Goal: Information Seeking & Learning: Learn about a topic

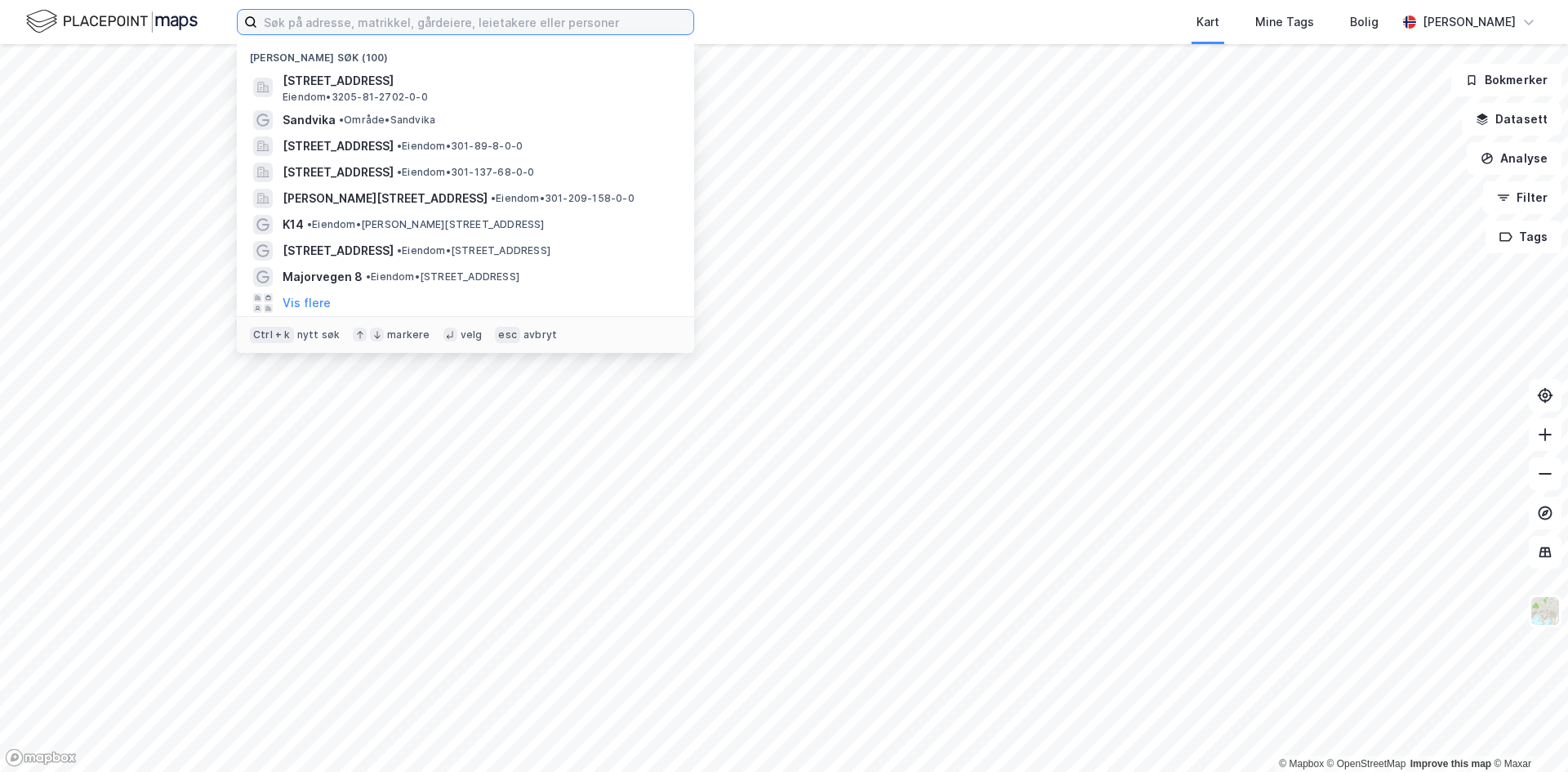
click at [312, 18] on input at bounding box center [475, 22] width 436 height 25
paste input "[STREET_ADDRESS]"
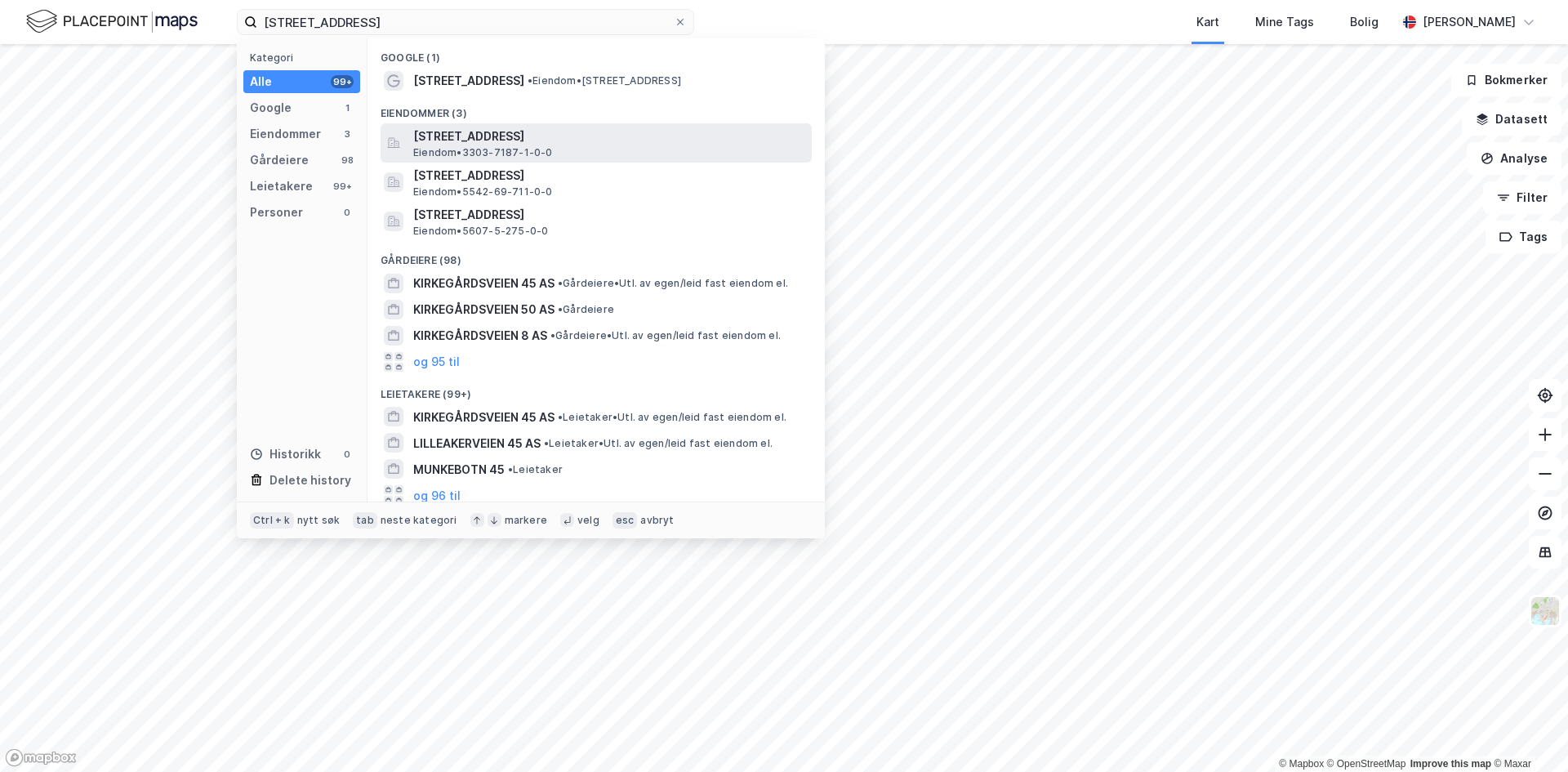
click at [463, 140] on span "[STREET_ADDRESS]" at bounding box center [609, 136] width 392 height 19
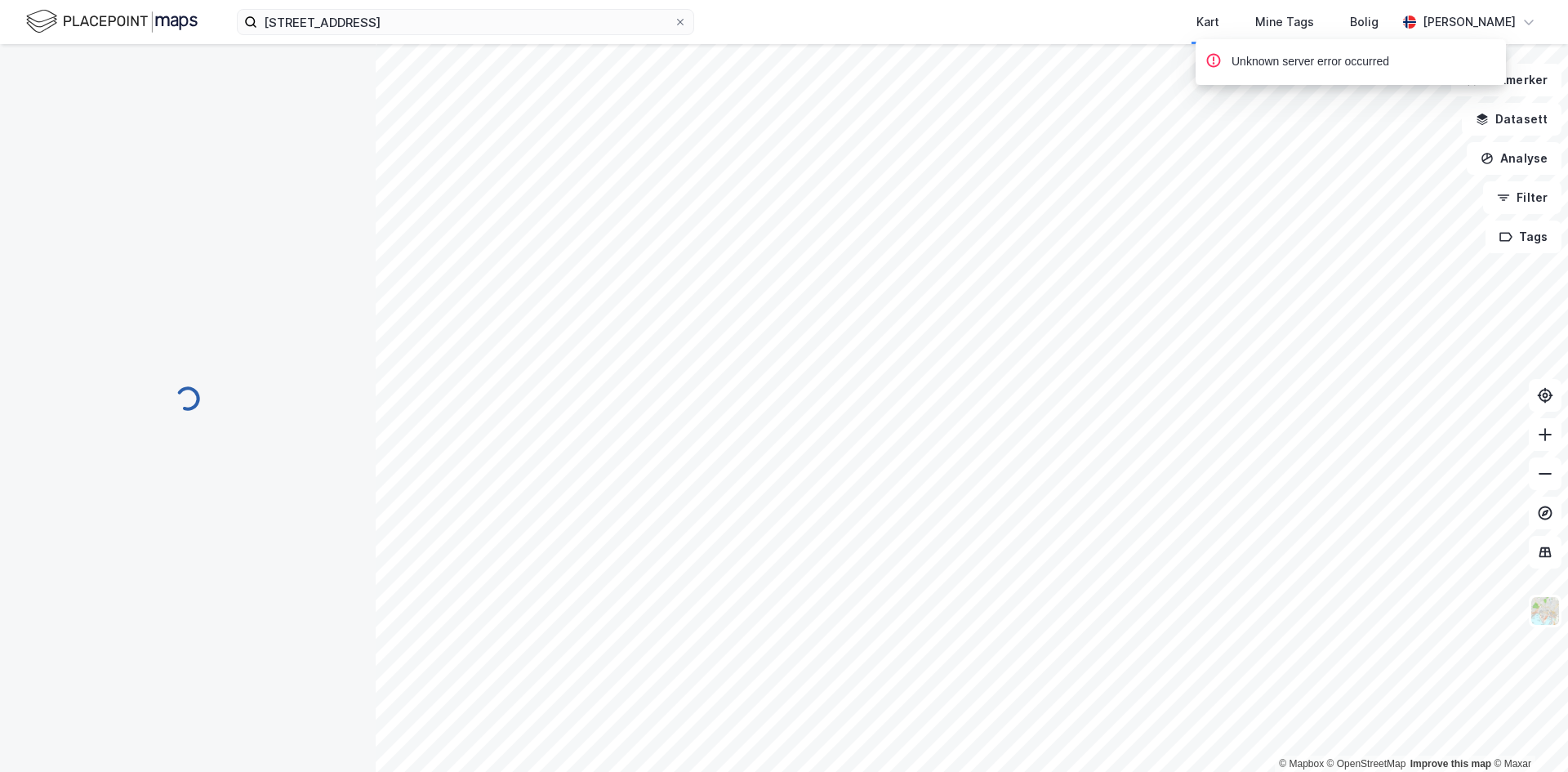
scroll to position [118, 0]
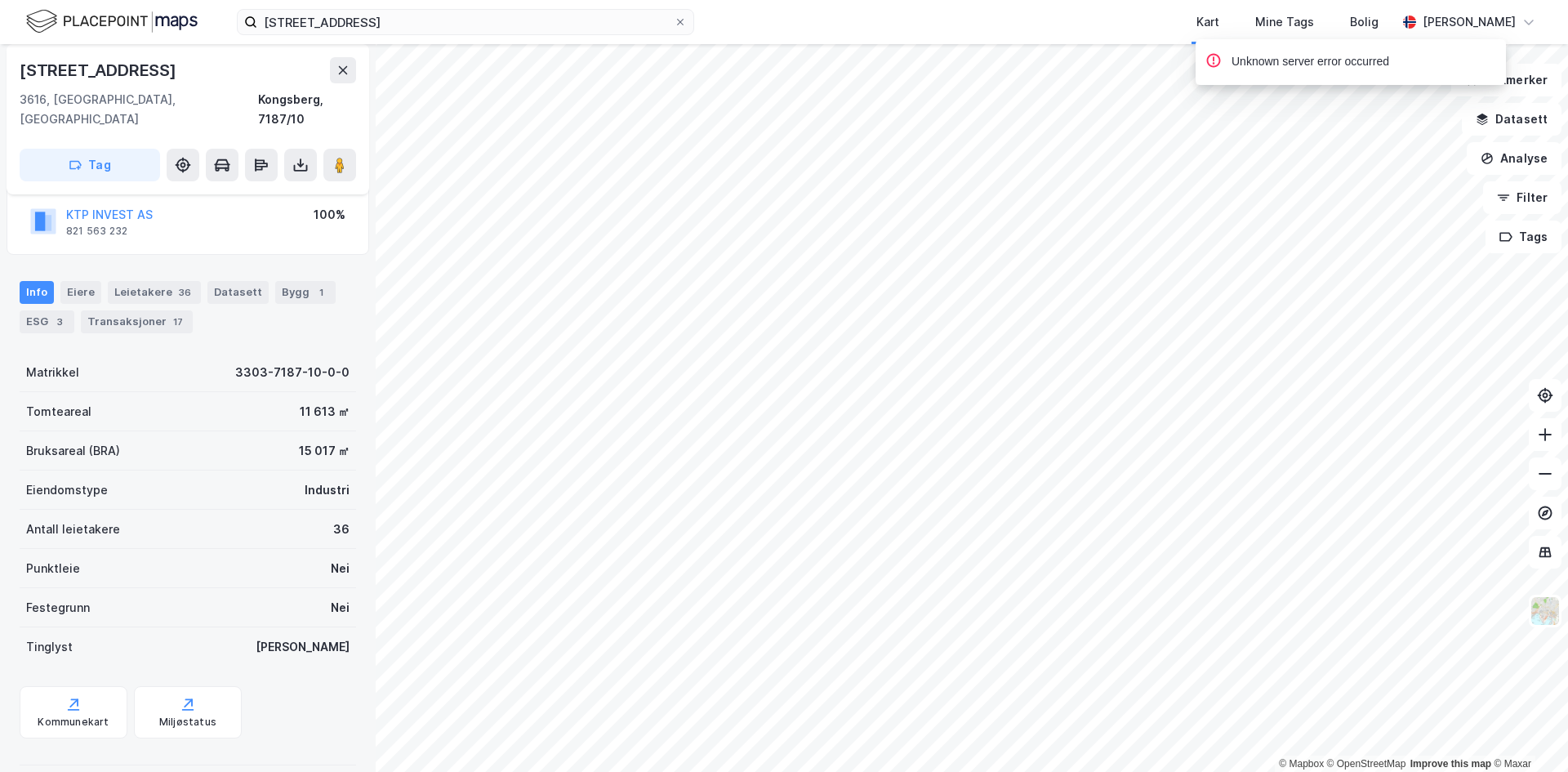
scroll to position [118, 0]
click at [0, 0] on button "KTP INVEST AS" at bounding box center [0, 0] width 0 height 0
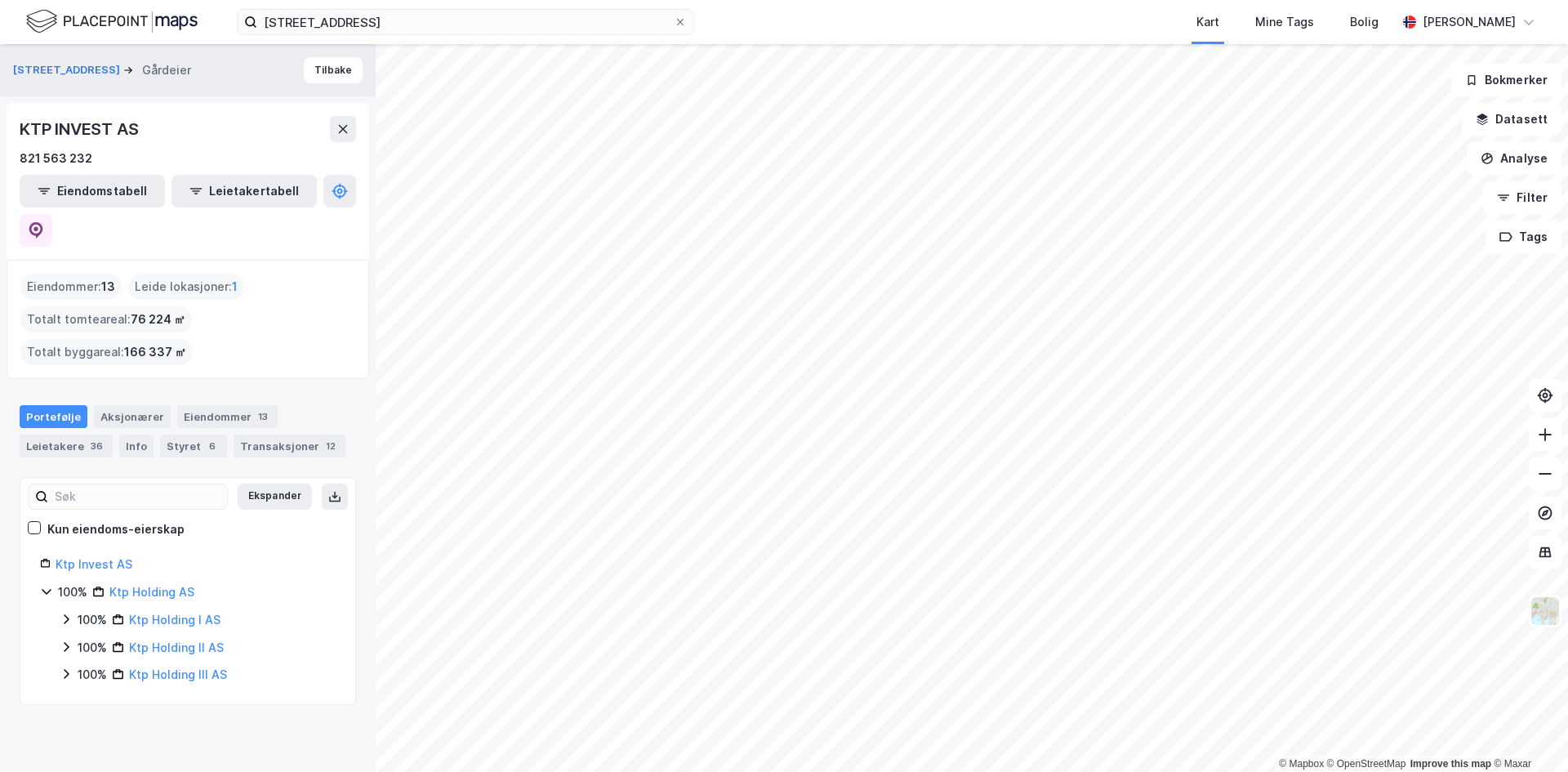
click at [100, 121] on div "KTP INVEST AS" at bounding box center [80, 129] width 121 height 26
click at [43, 222] on icon at bounding box center [36, 231] width 14 height 17
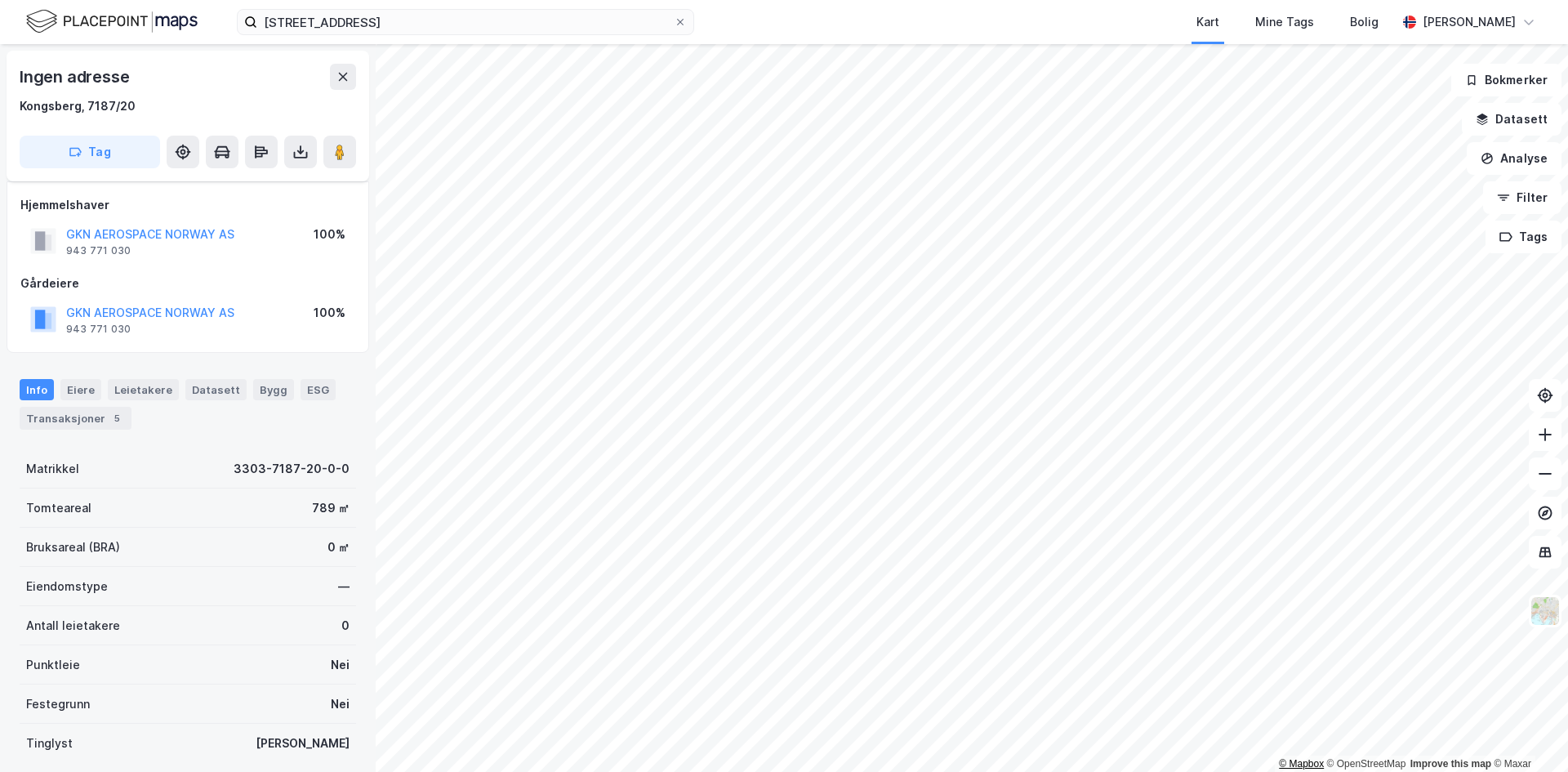
scroll to position [116, 0]
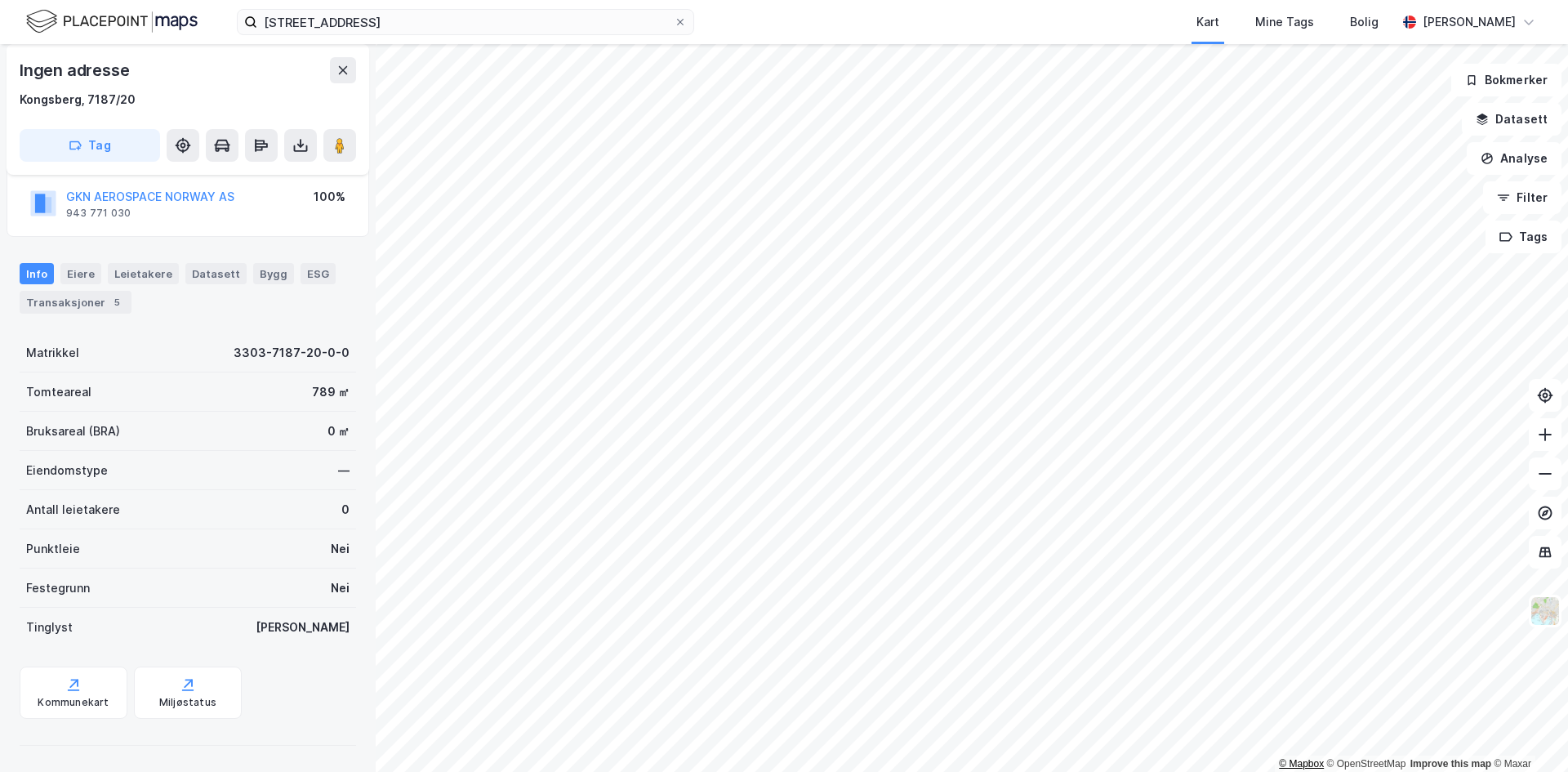
scroll to position [116, 0]
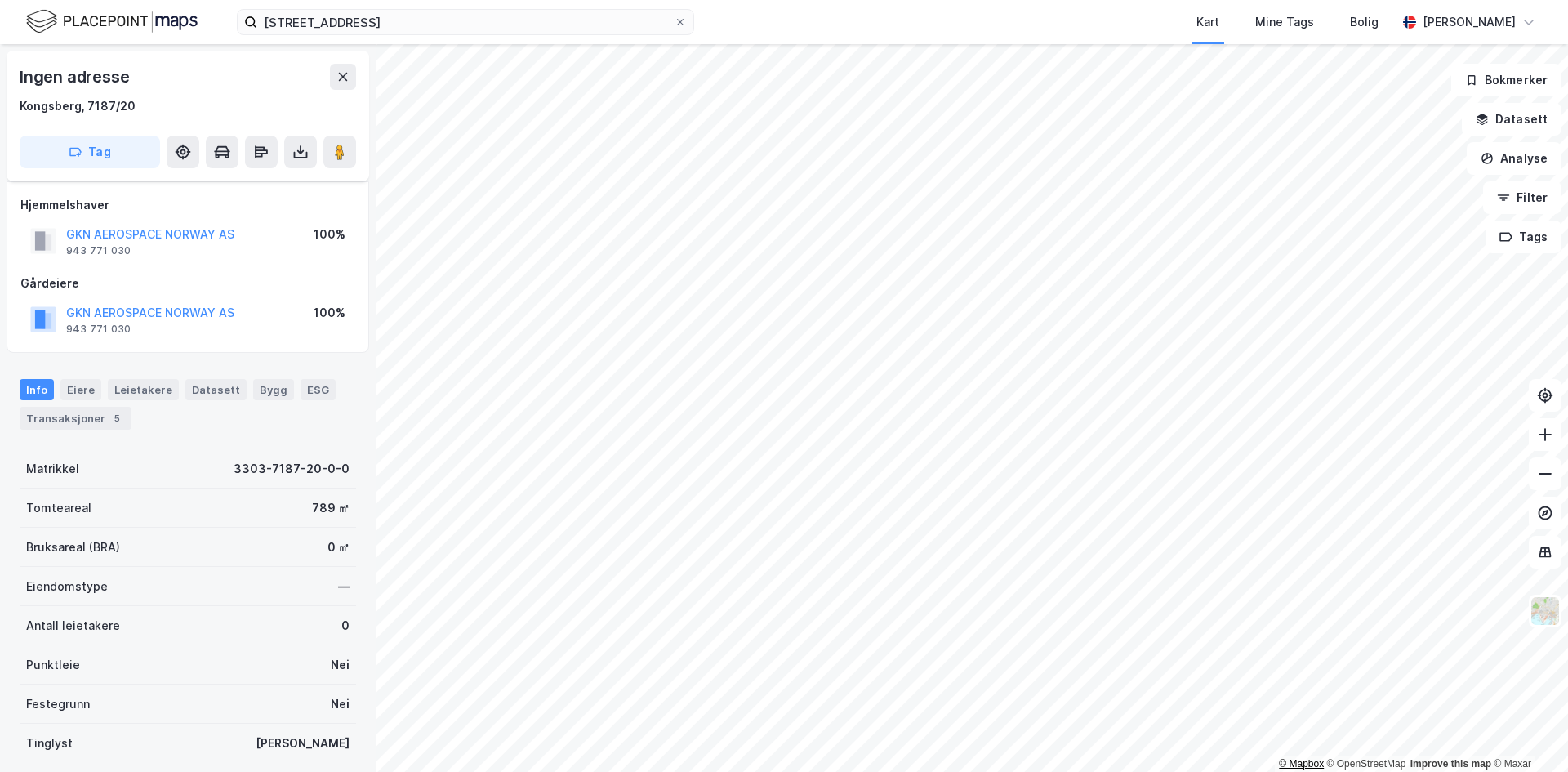
scroll to position [116, 0]
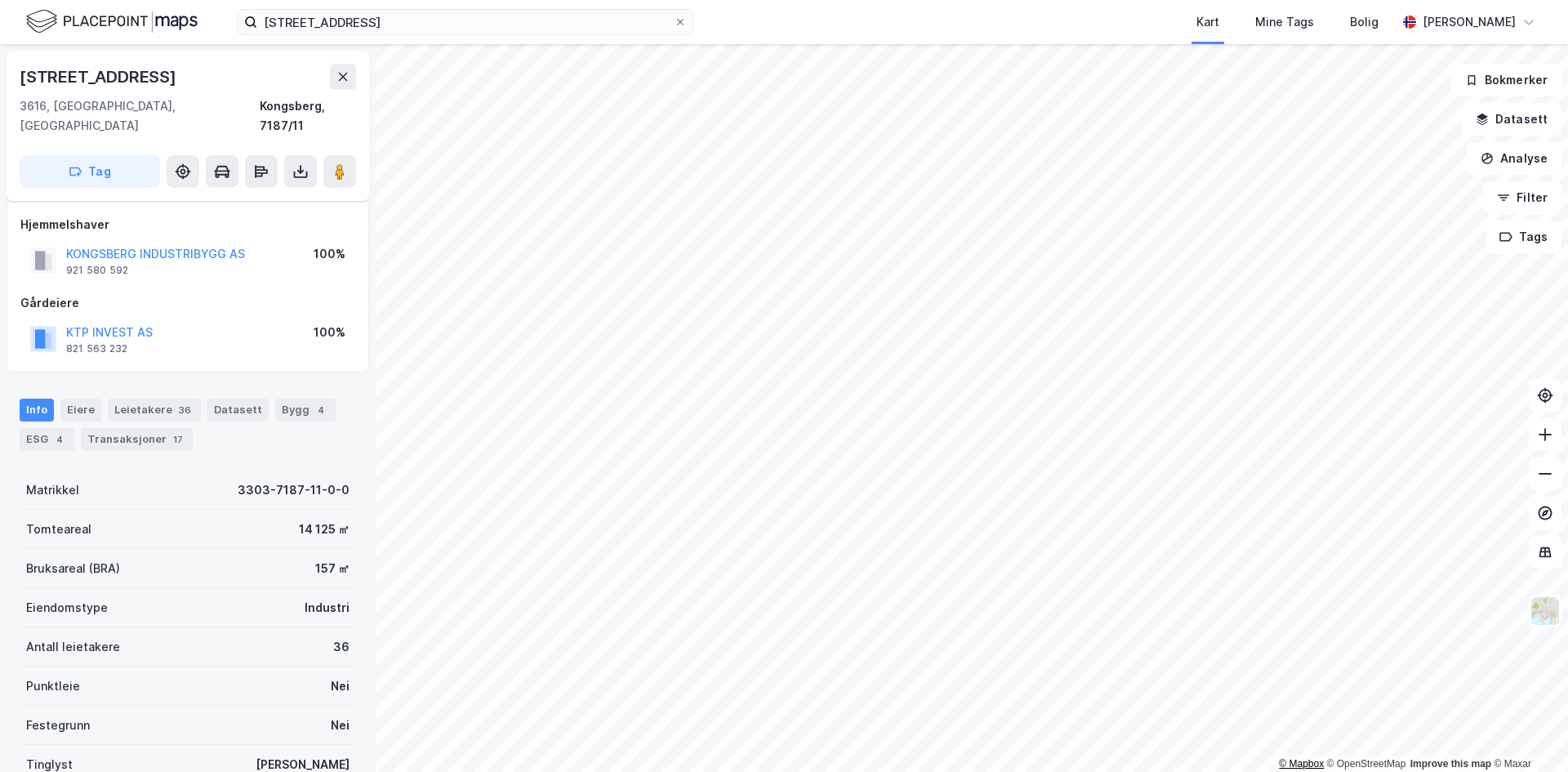
scroll to position [116, 0]
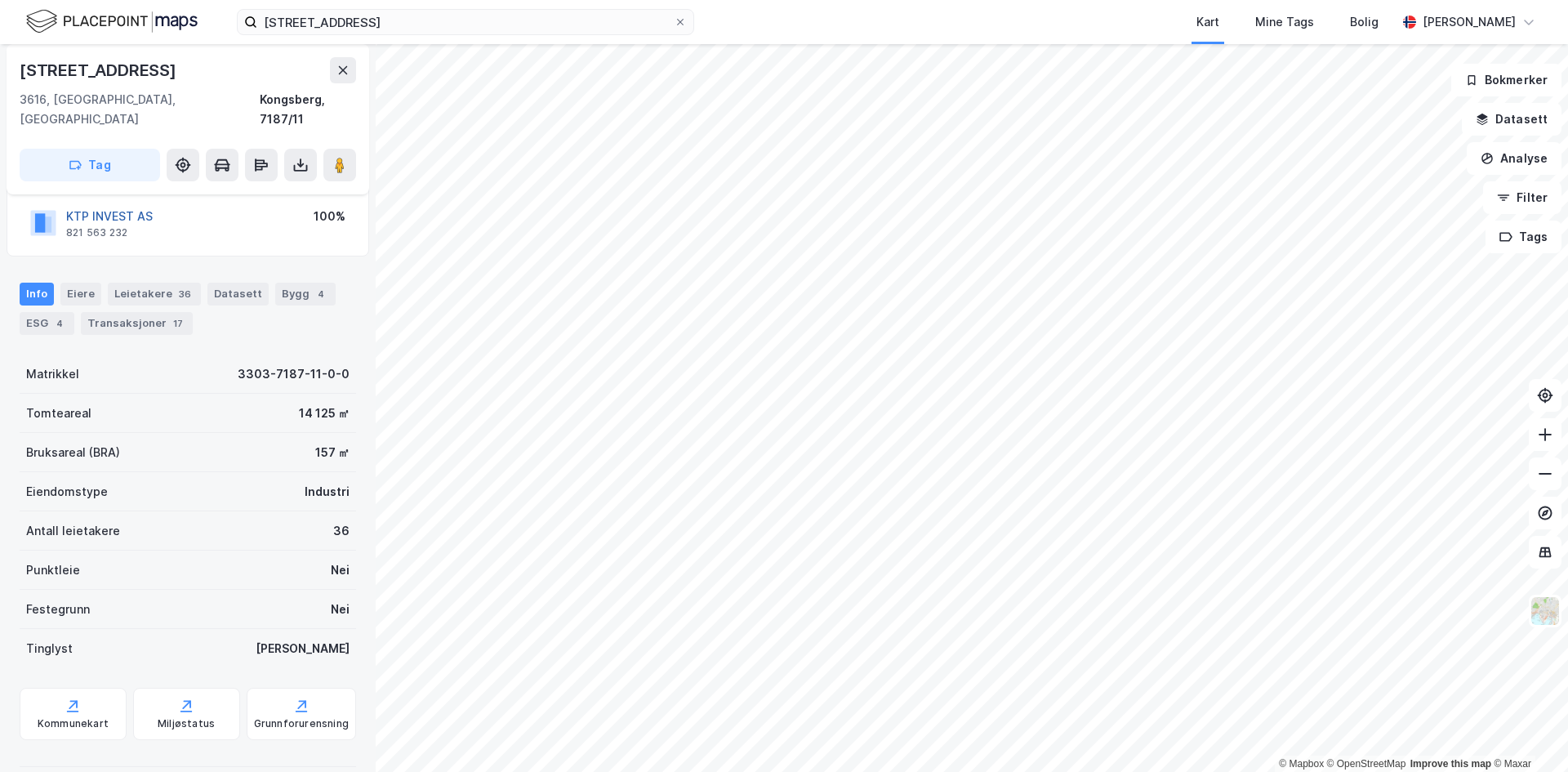
click at [0, 0] on button "KTP INVEST AS" at bounding box center [0, 0] width 0 height 0
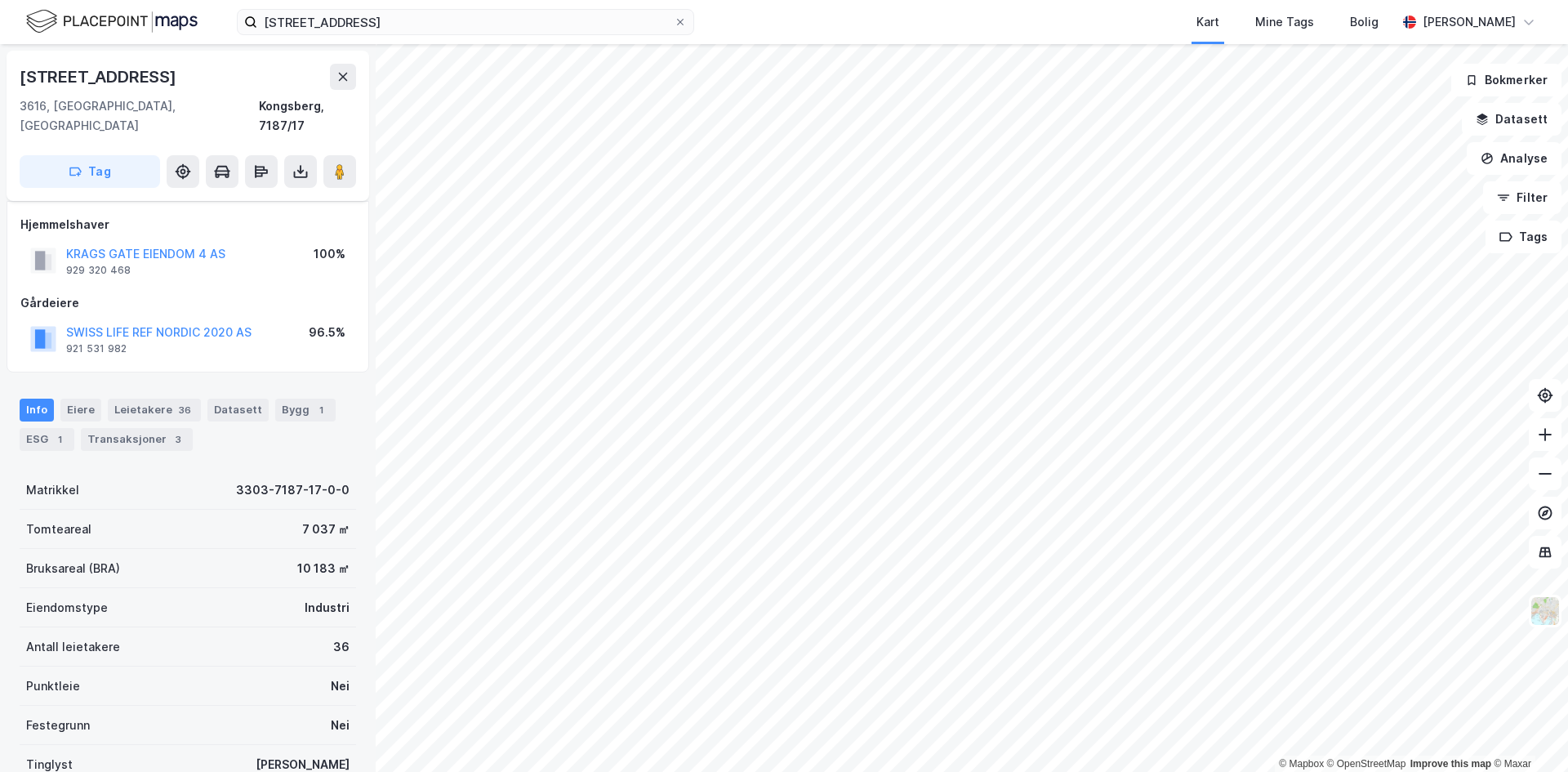
scroll to position [116, 0]
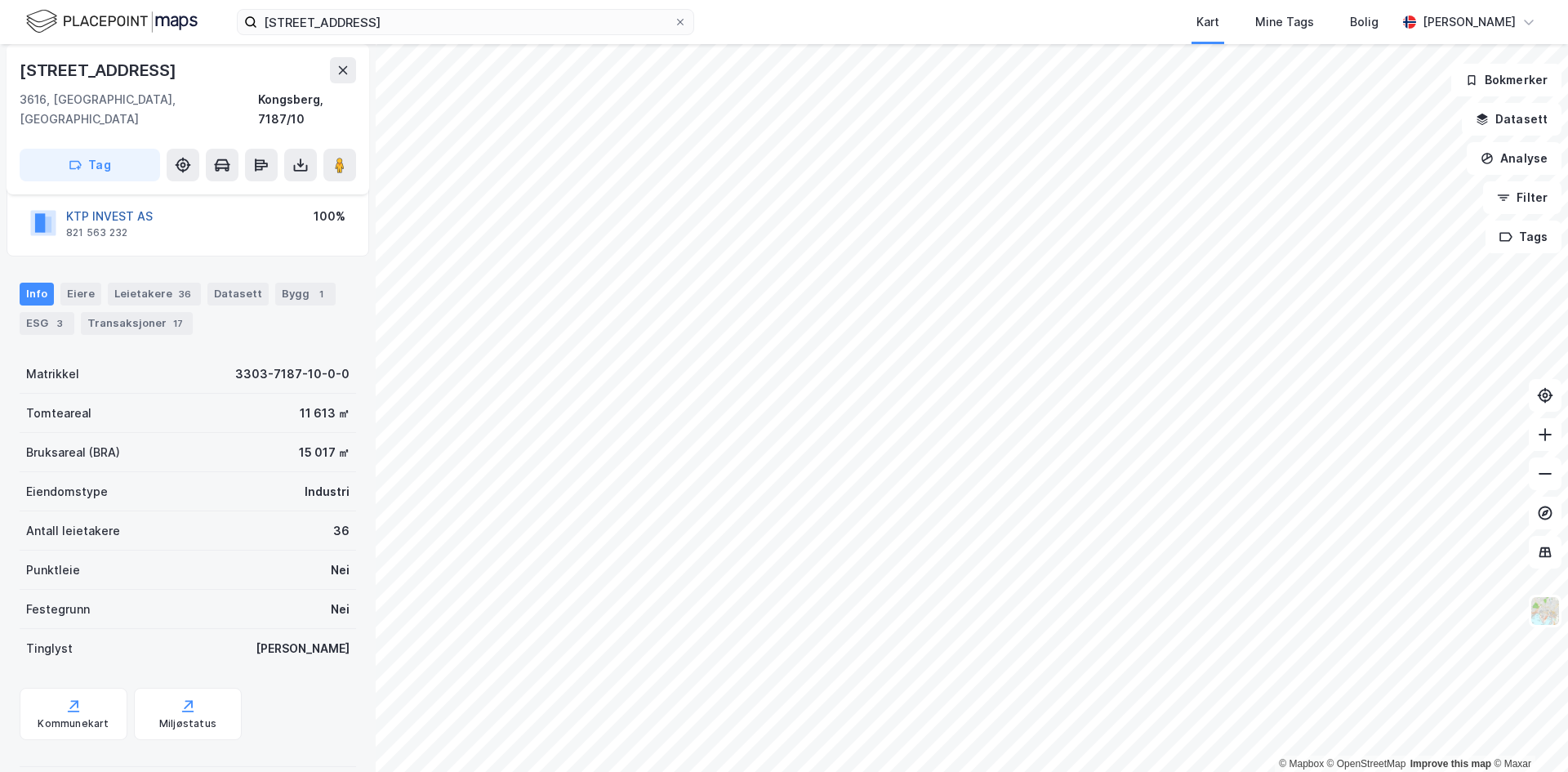
click at [0, 0] on button "KTP INVEST AS" at bounding box center [0, 0] width 0 height 0
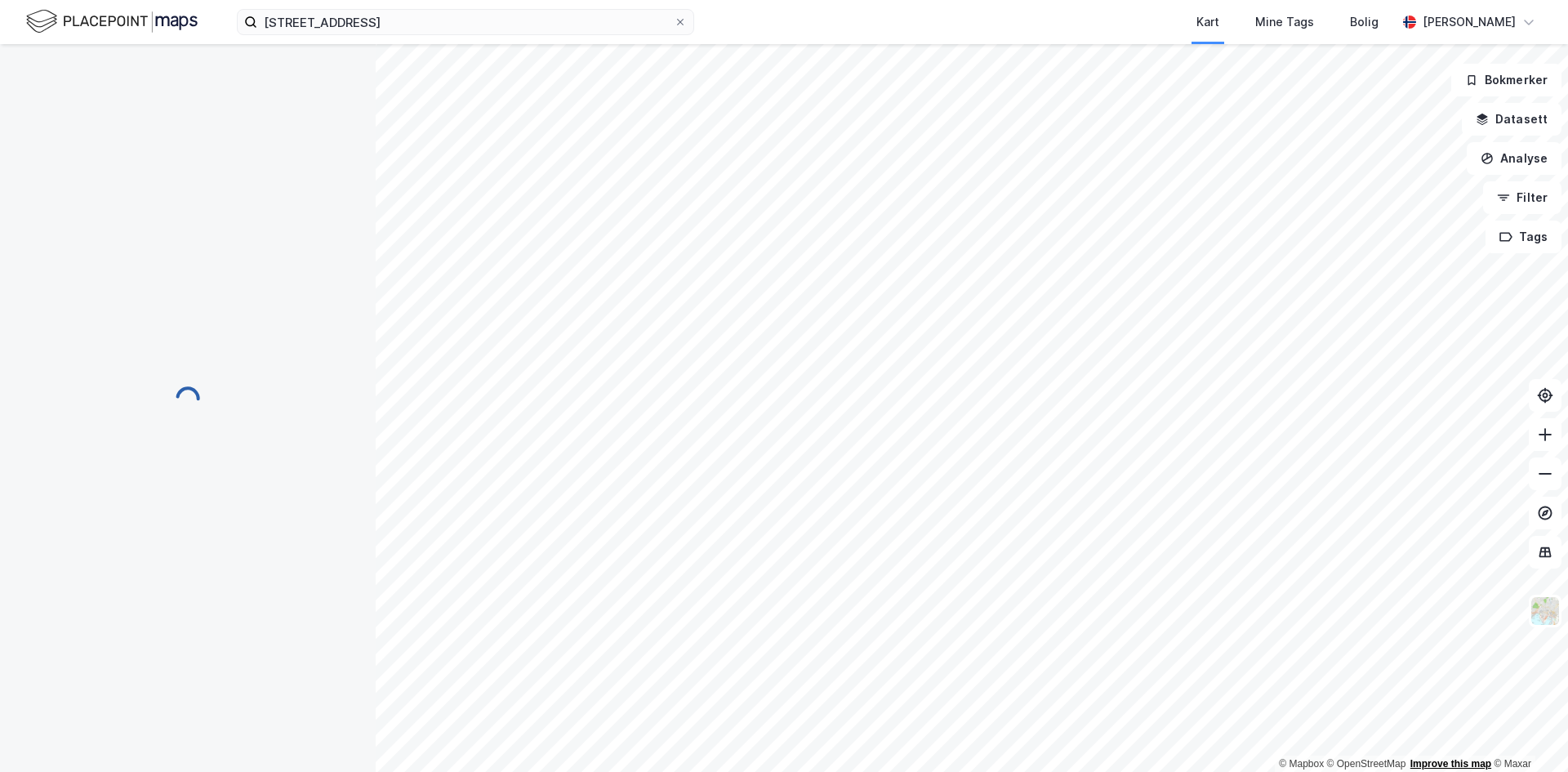
scroll to position [116, 0]
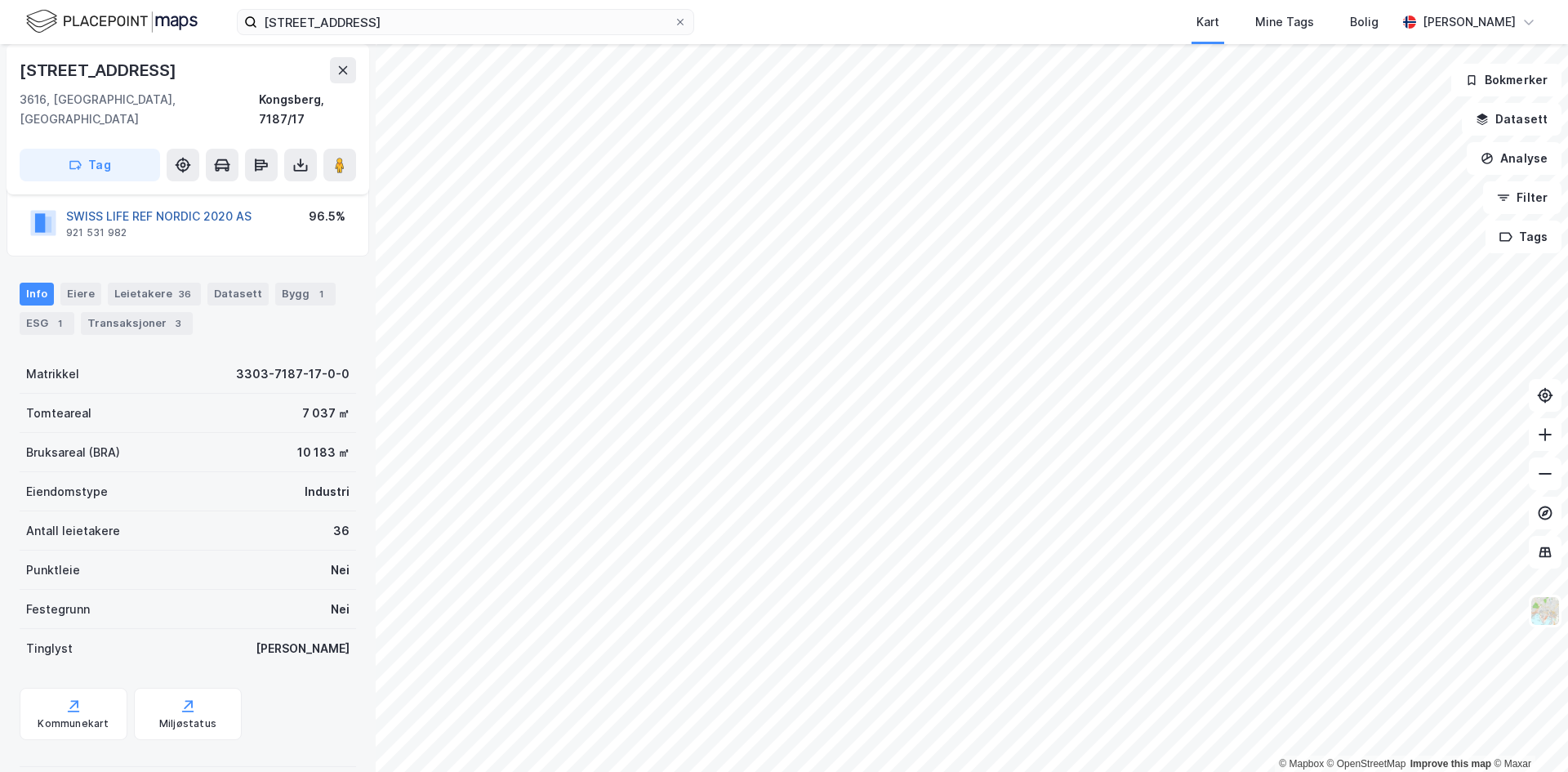
click at [0, 0] on button "SWISS LIFE REF NORDIC 2020 AS" at bounding box center [0, 0] width 0 height 0
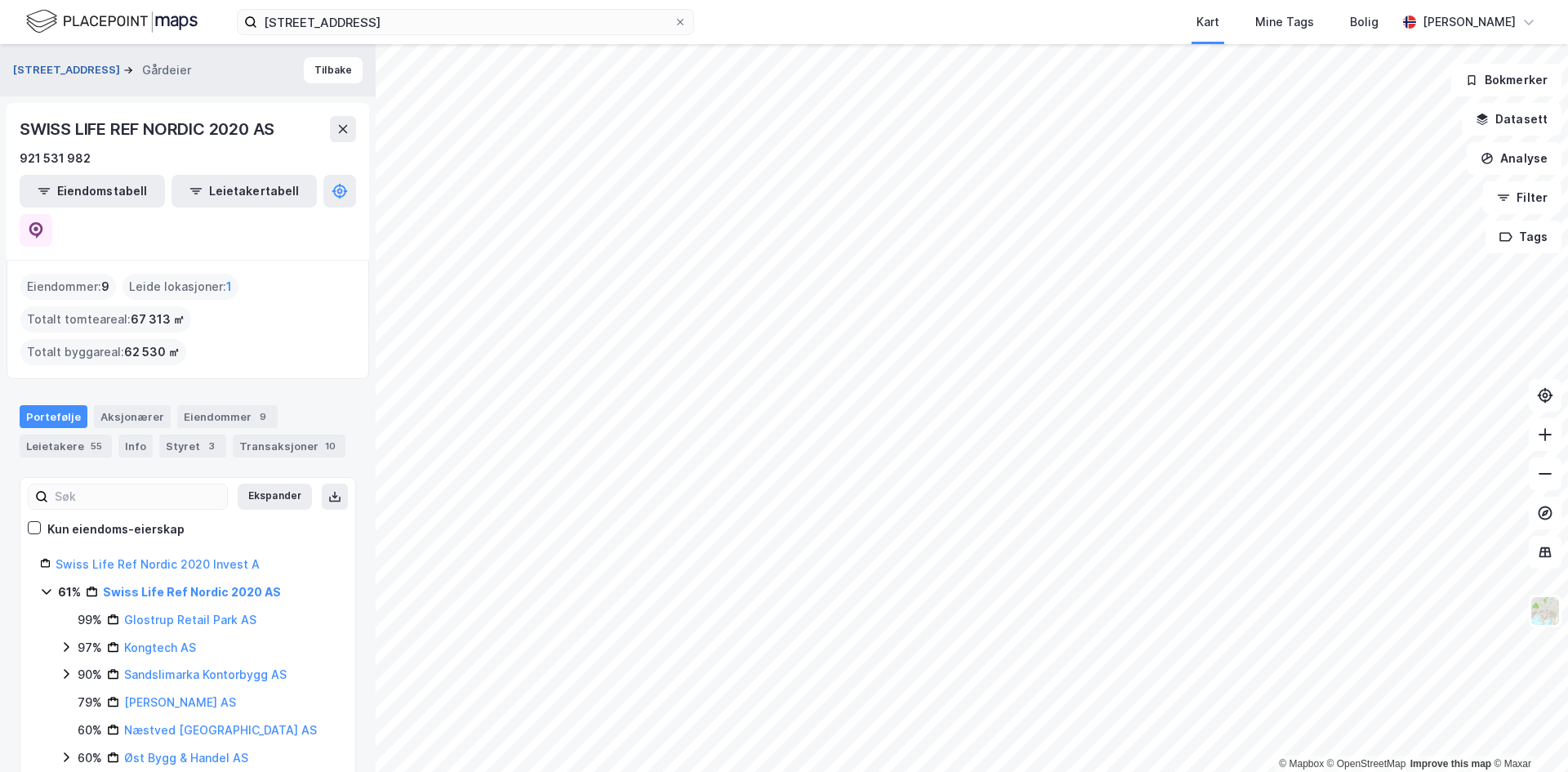
click at [41, 77] on button "[STREET_ADDRESS]" at bounding box center [68, 71] width 110 height 17
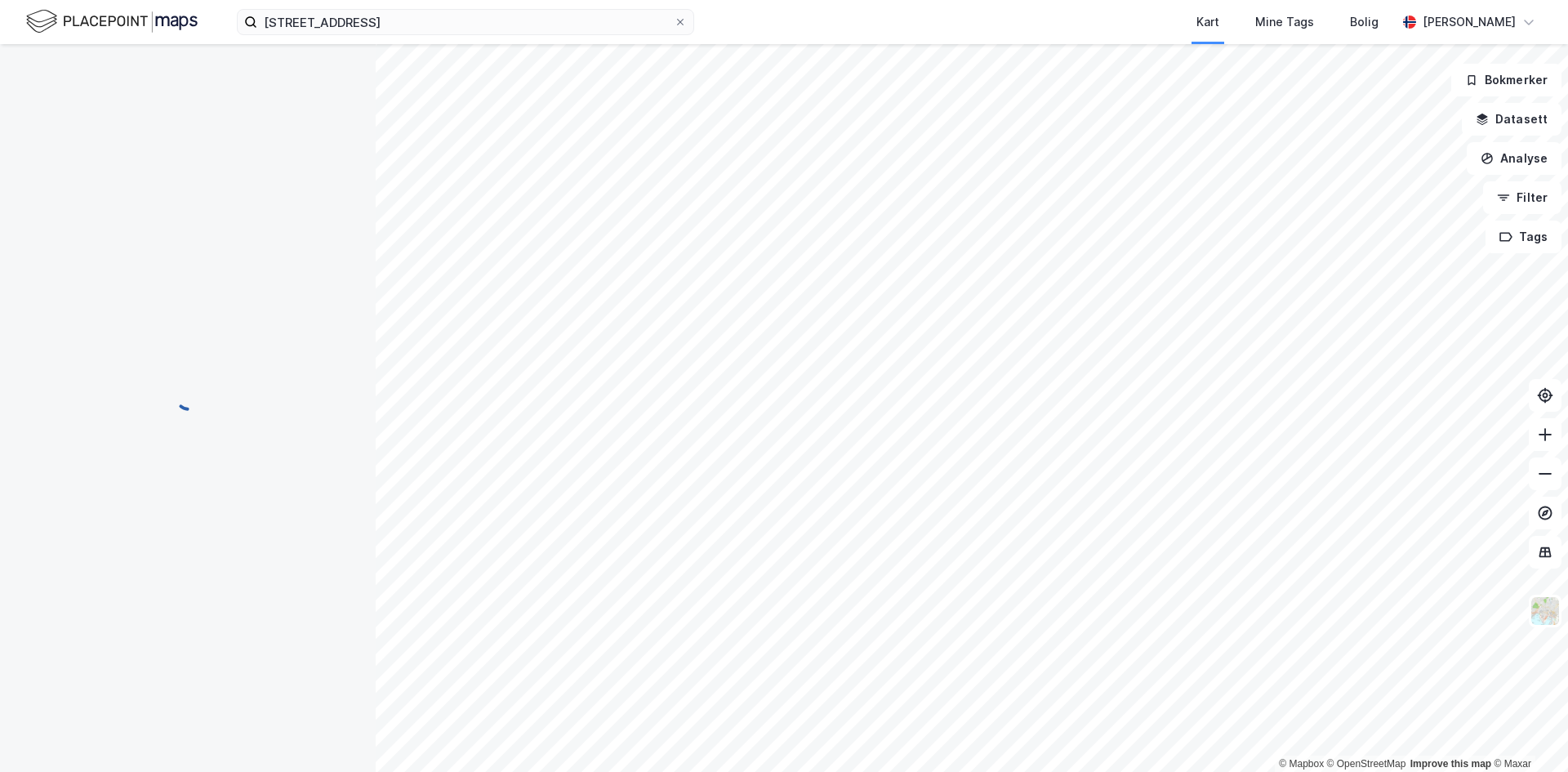
scroll to position [116, 0]
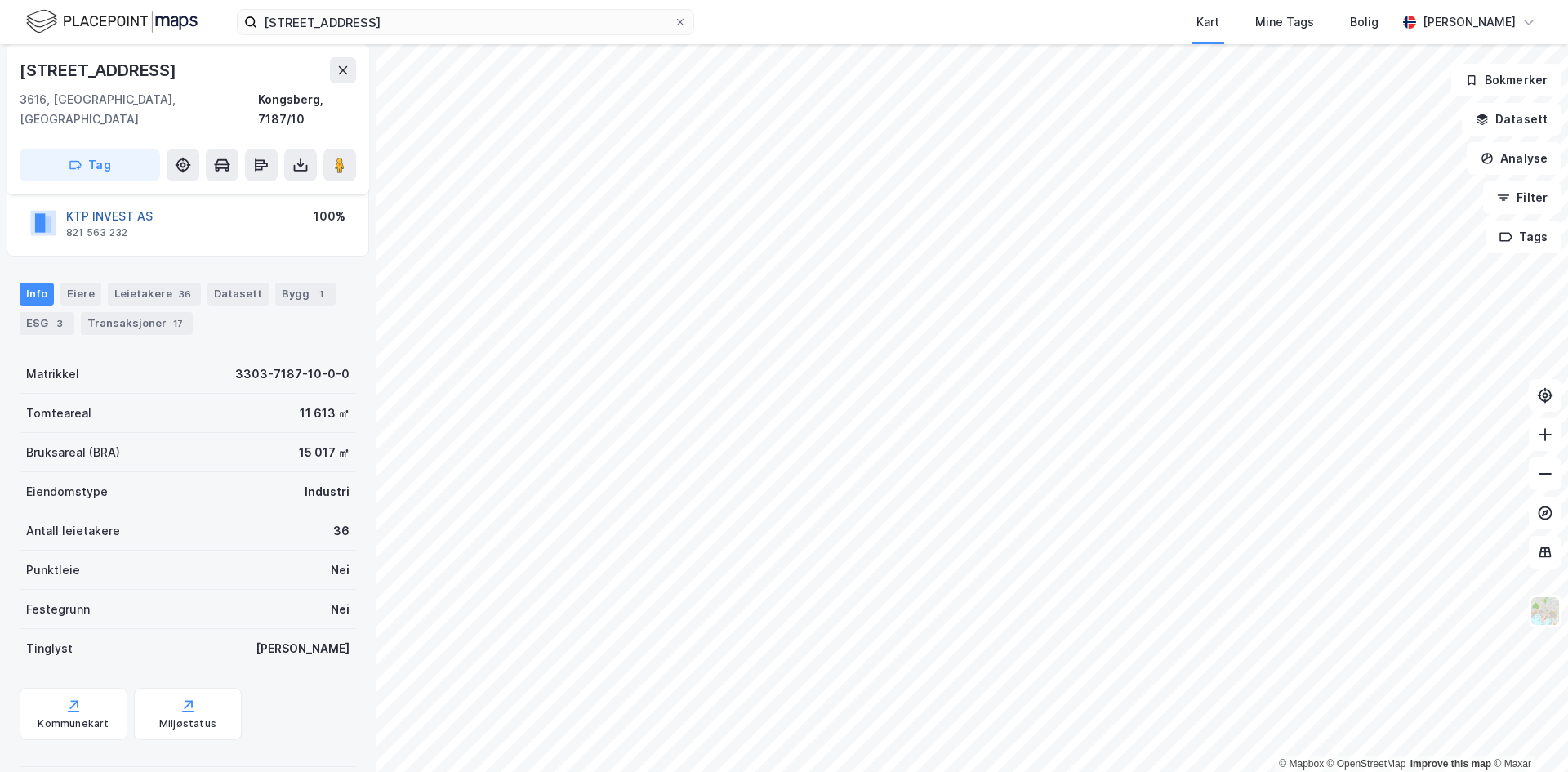
click at [0, 0] on button "KTP INVEST AS" at bounding box center [0, 0] width 0 height 0
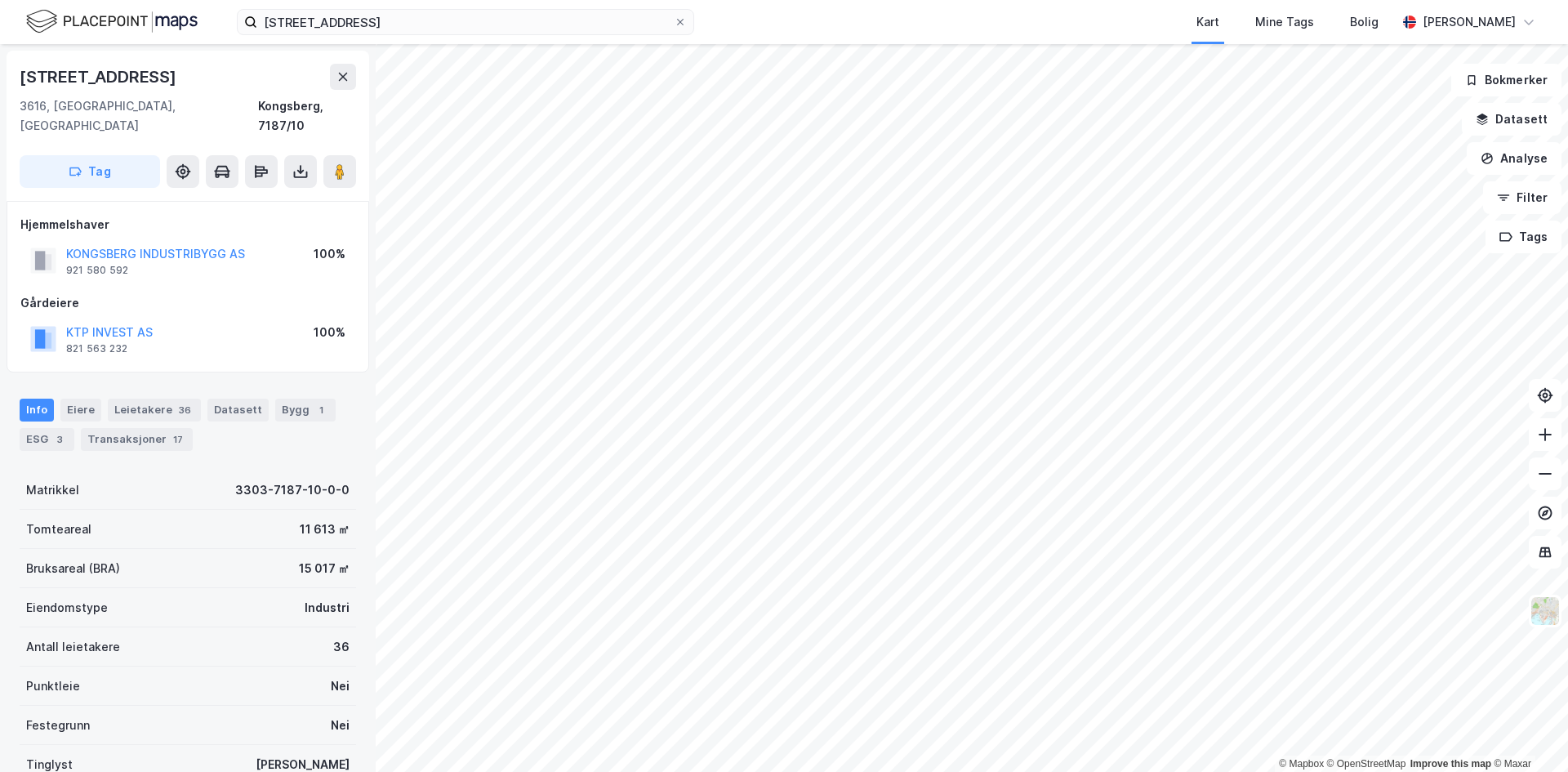
scroll to position [116, 0]
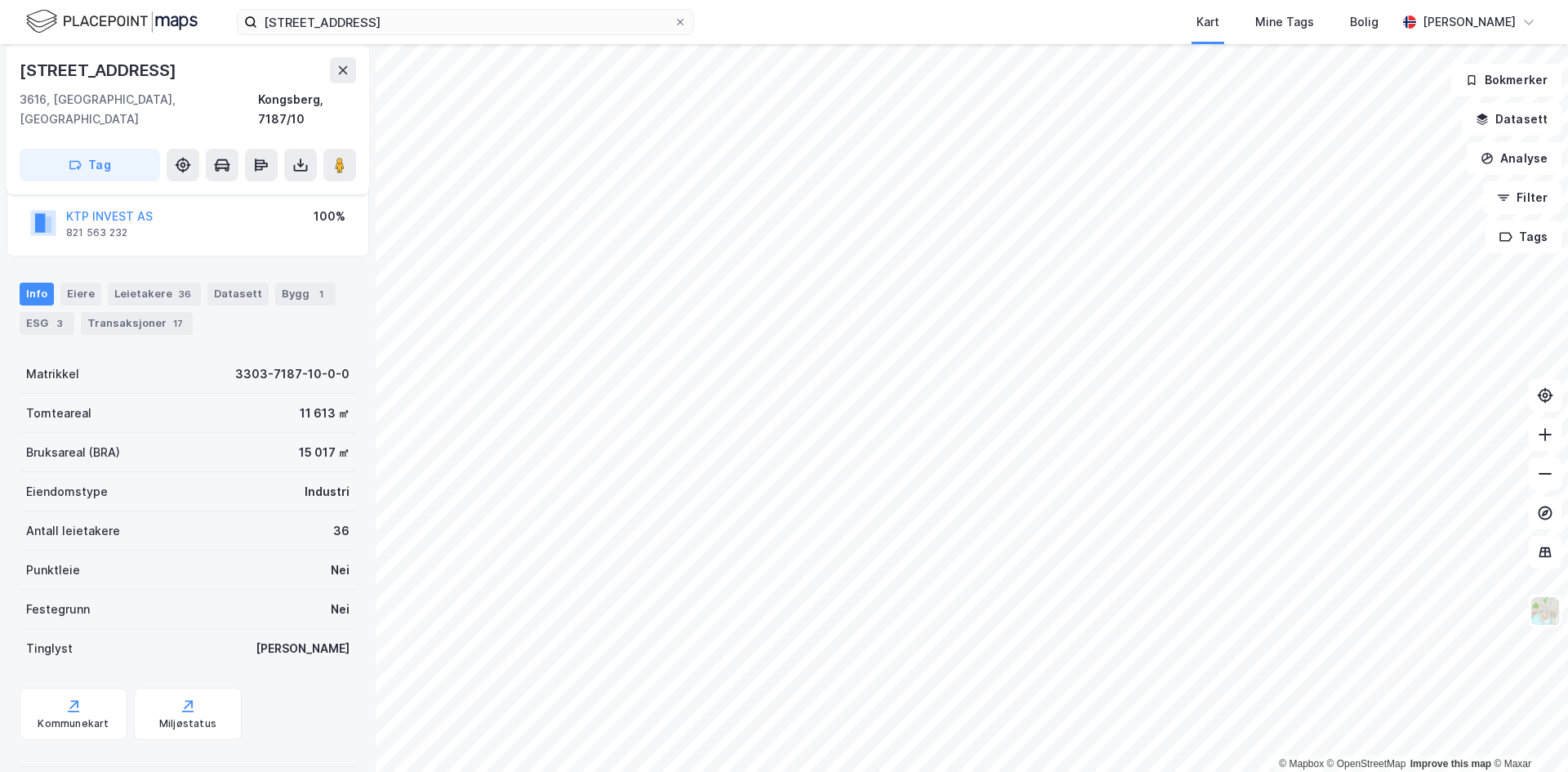
scroll to position [116, 0]
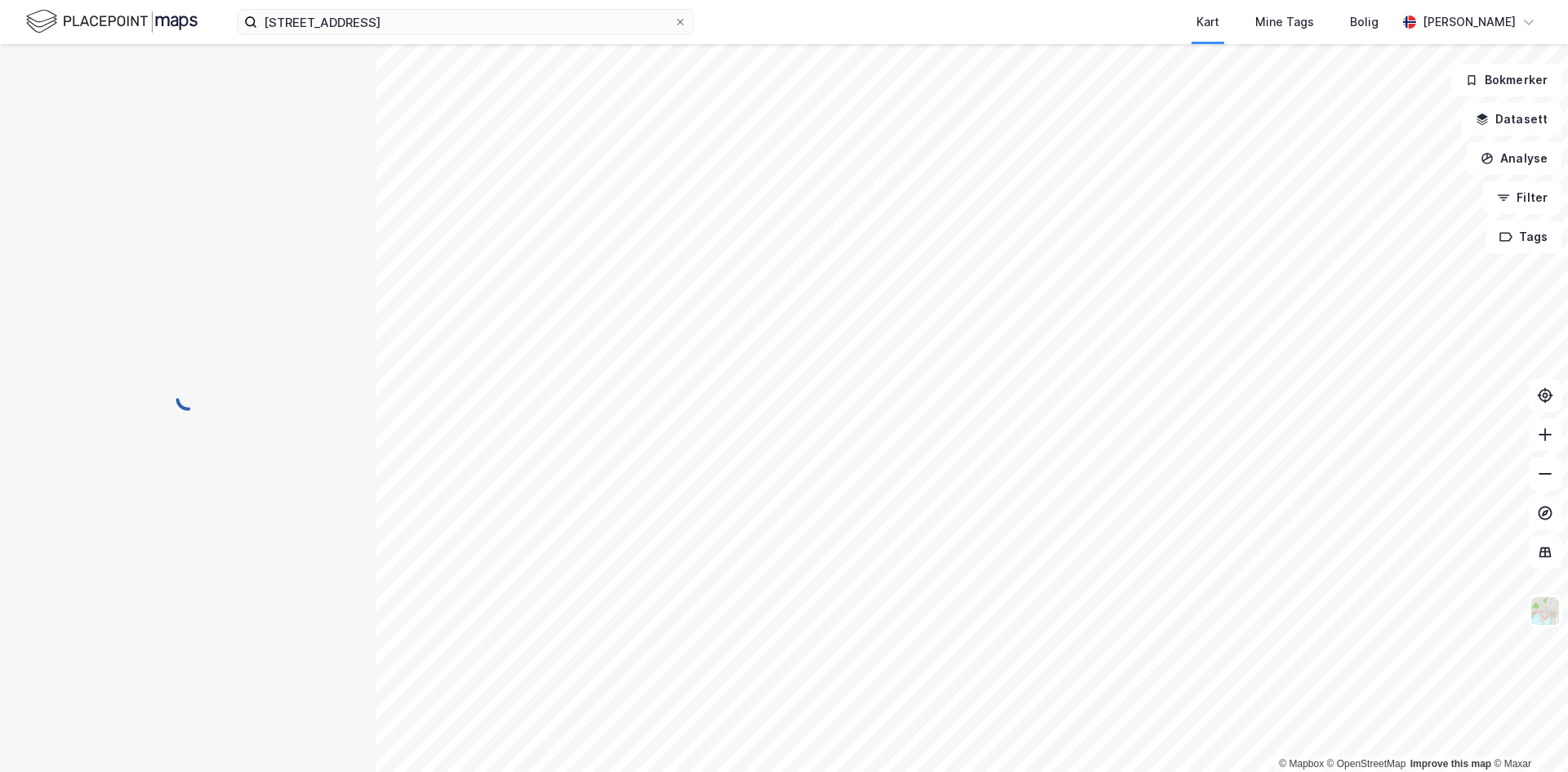
scroll to position [116, 0]
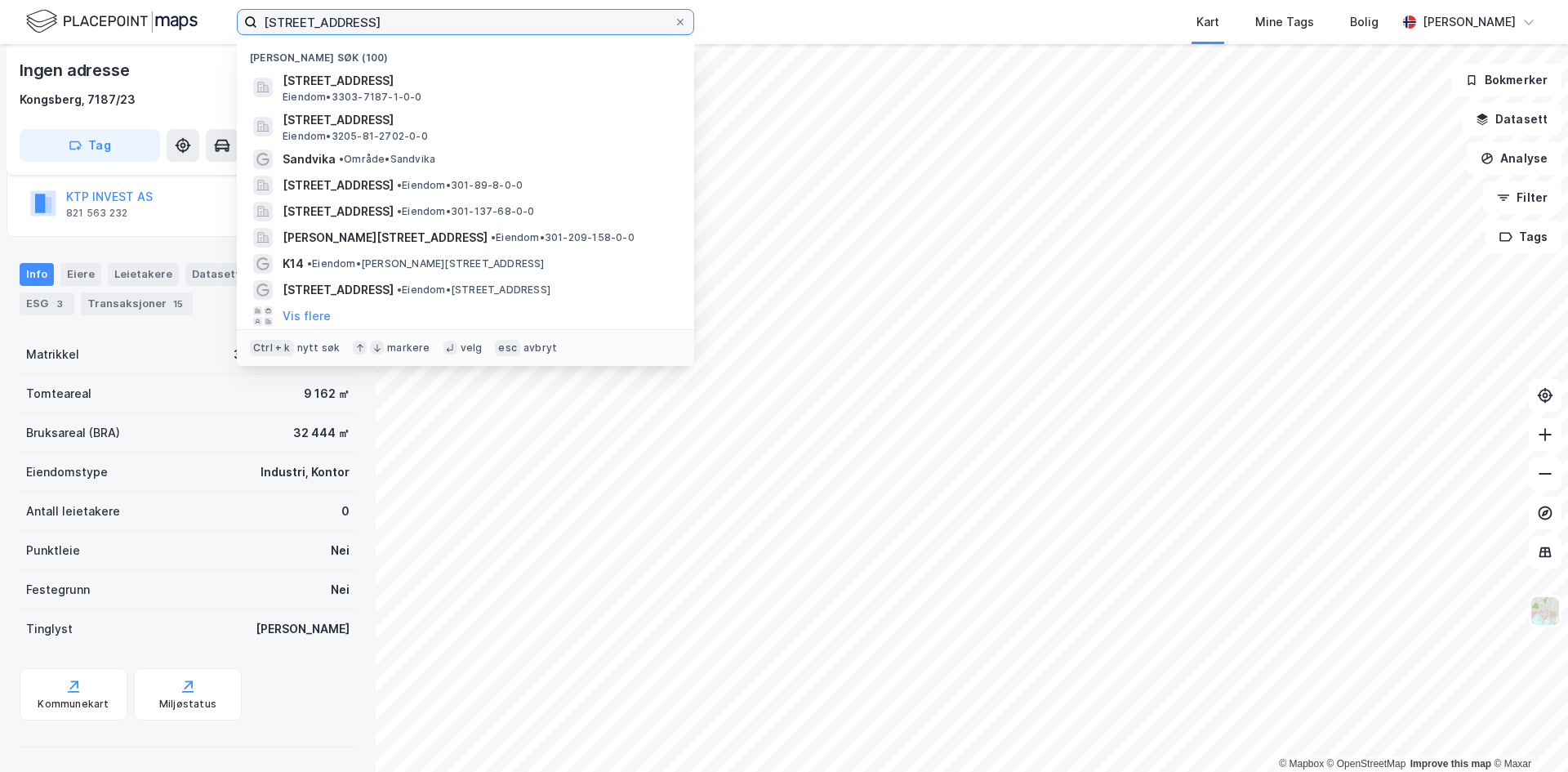
click at [446, 27] on input "[STREET_ADDRESS]" at bounding box center [465, 22] width 416 height 25
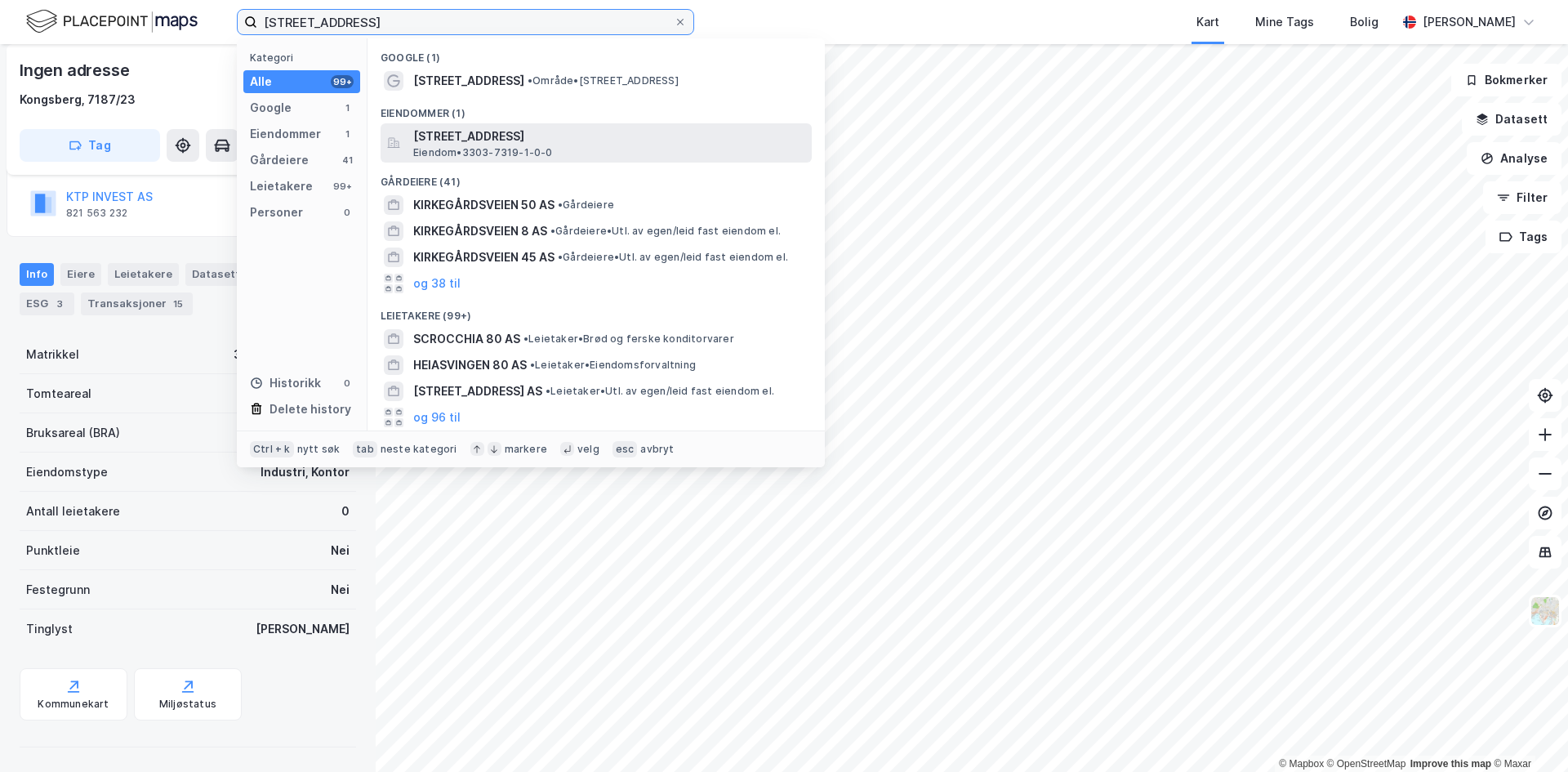
type input "[STREET_ADDRESS]"
click at [534, 146] on span "Eiendom • 3303-7319-1-0-0" at bounding box center [483, 153] width 140 height 13
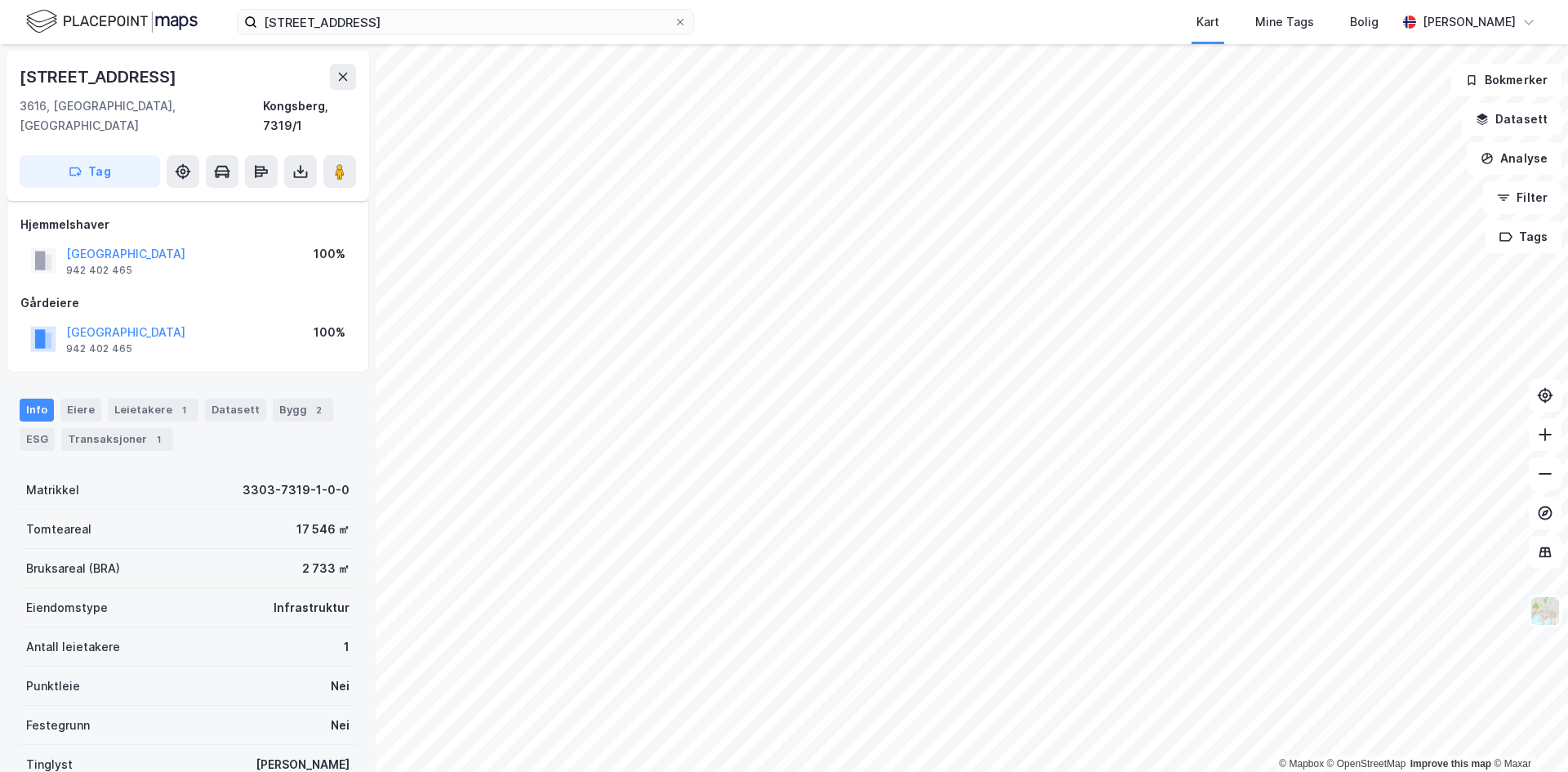
scroll to position [116, 0]
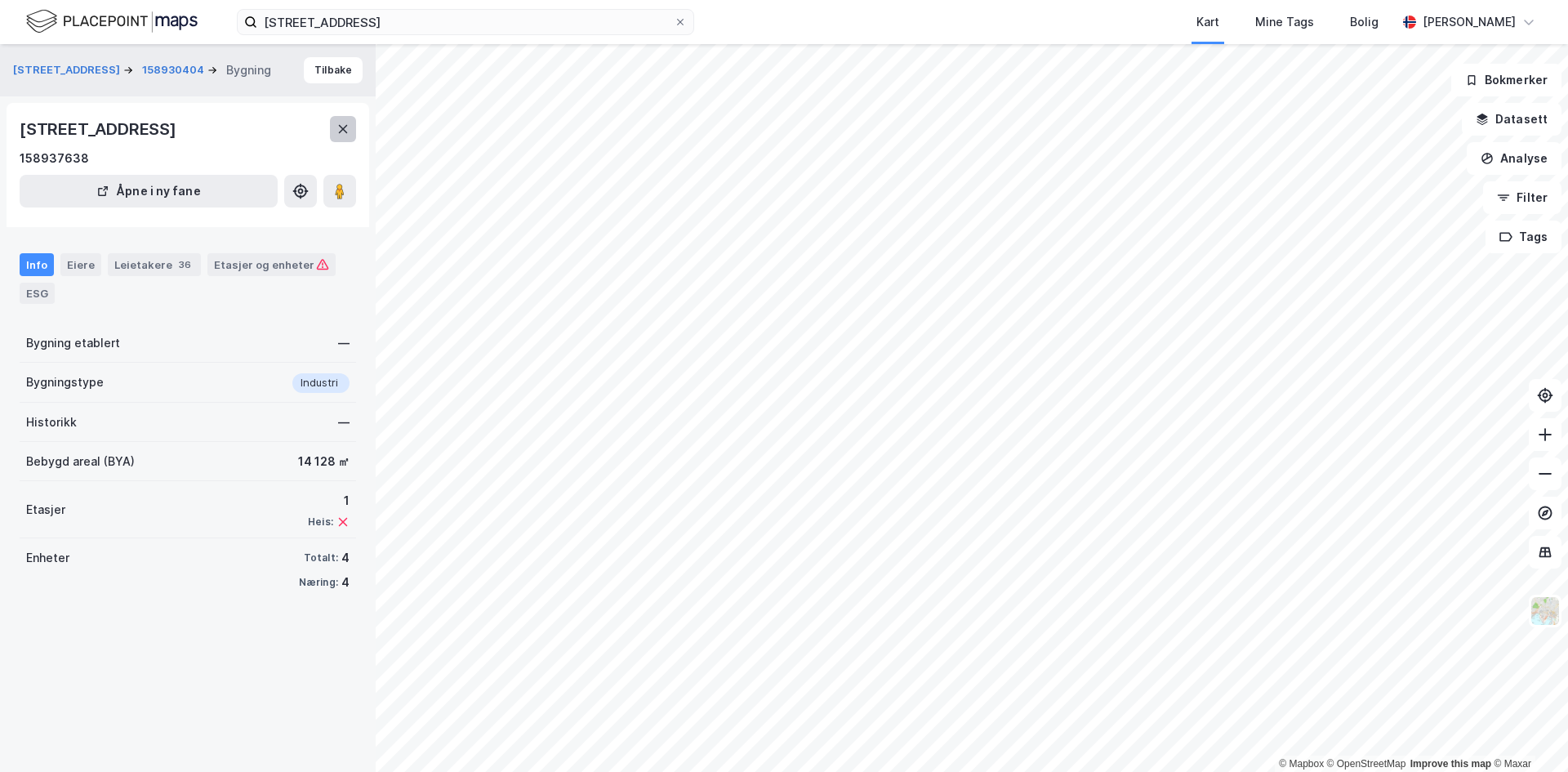
click at [341, 132] on icon at bounding box center [344, 129] width 9 height 8
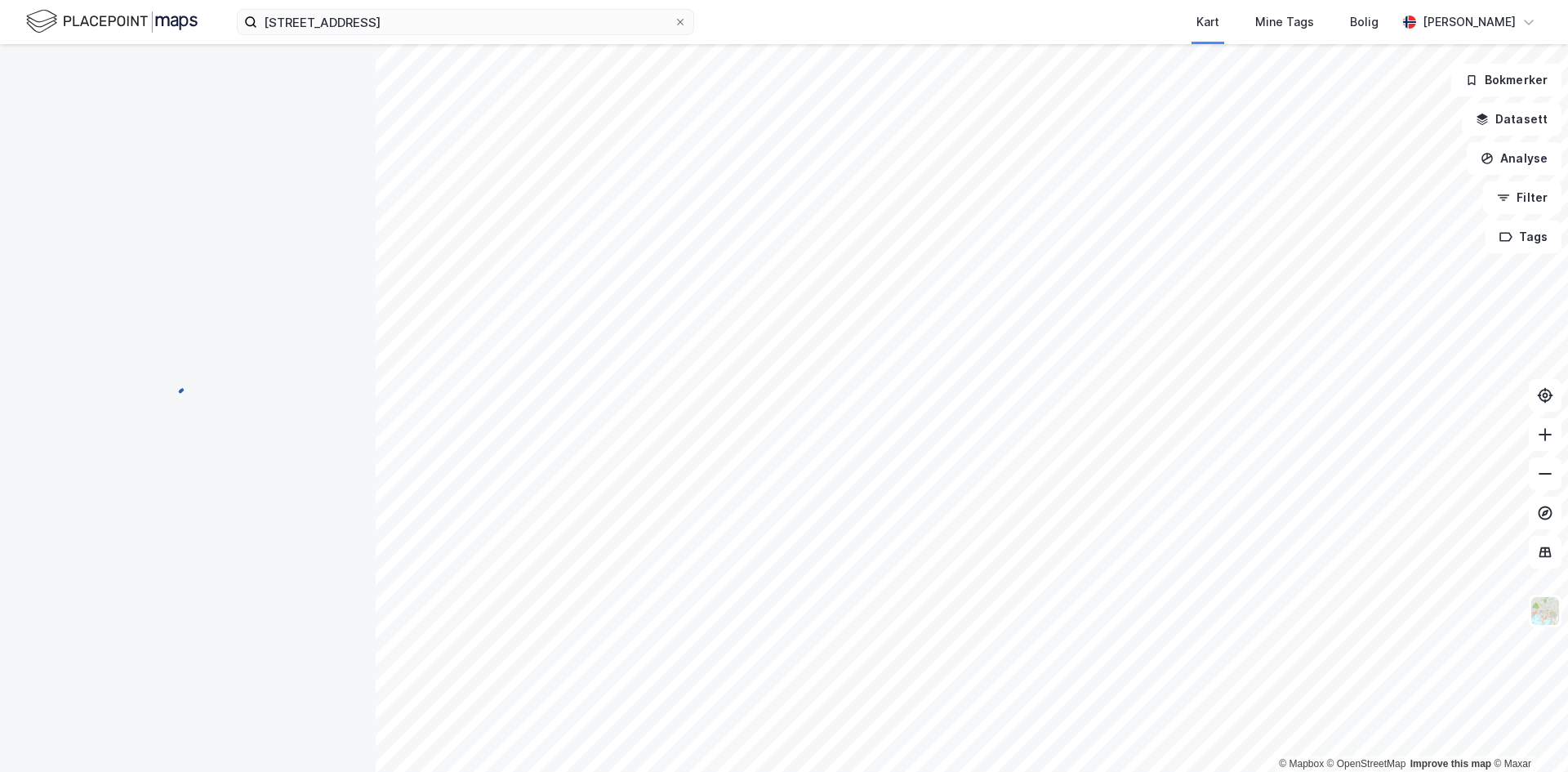
scroll to position [116, 0]
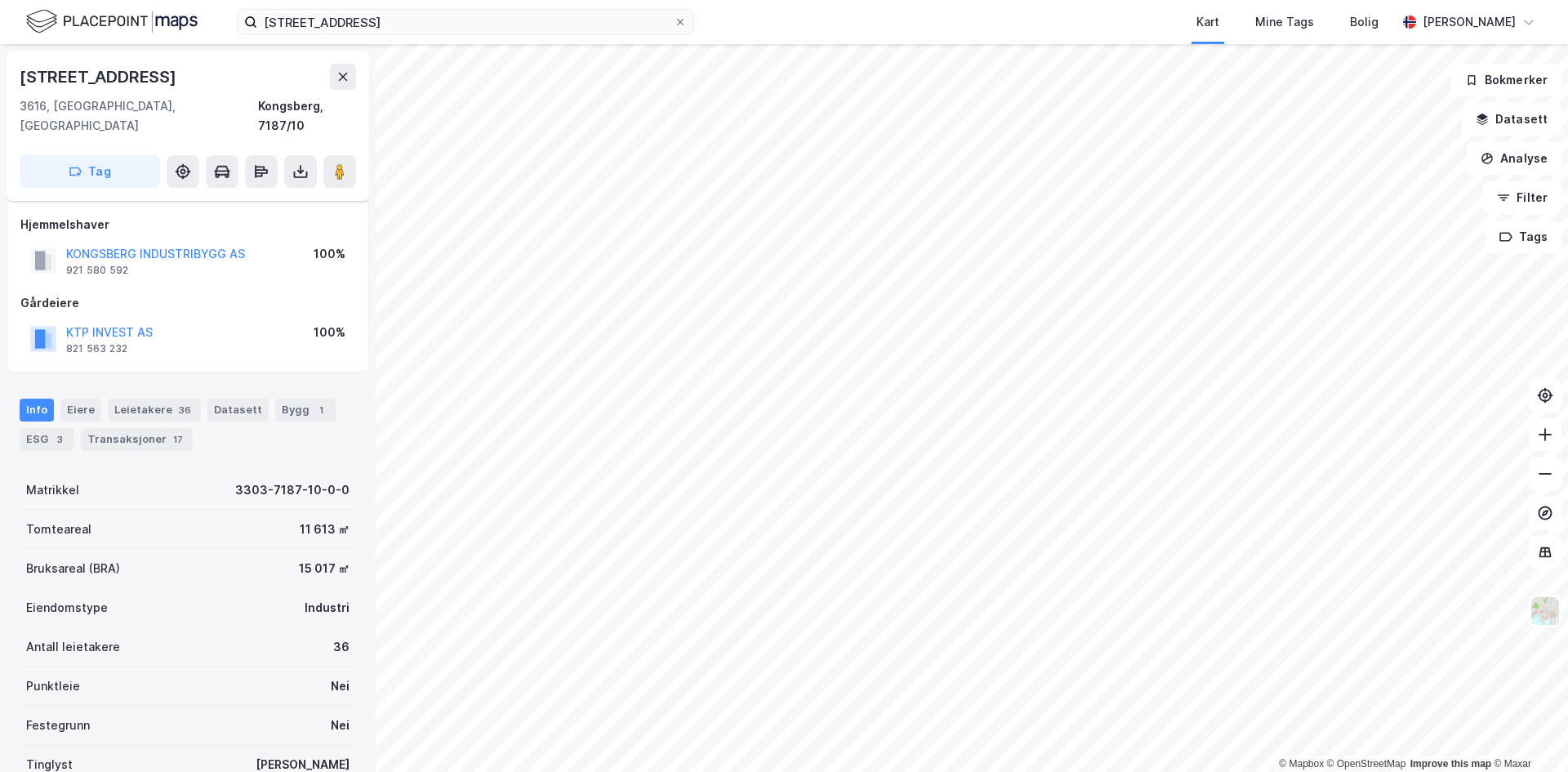
scroll to position [116, 0]
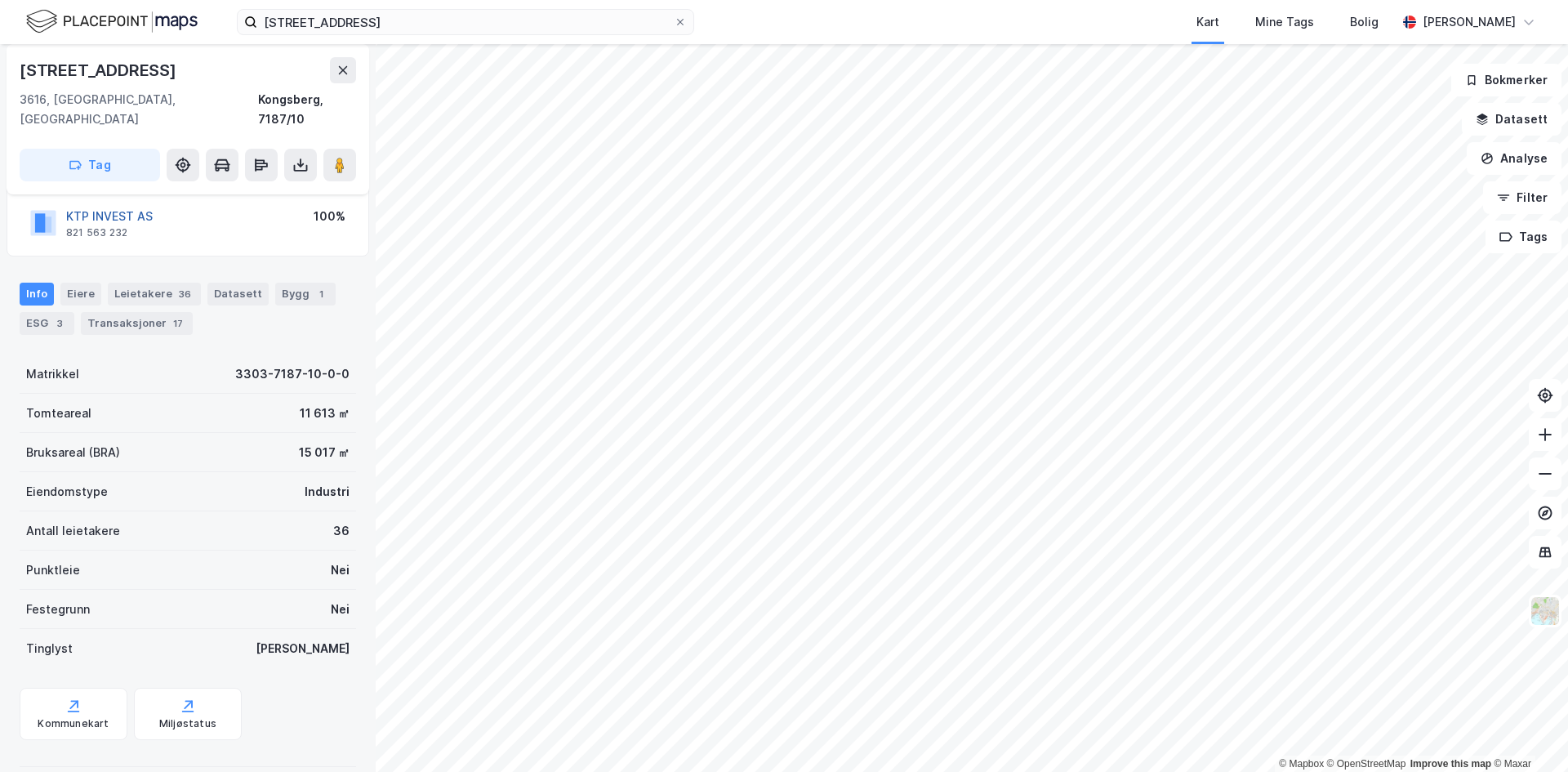
click at [0, 0] on button "KTP INVEST AS" at bounding box center [0, 0] width 0 height 0
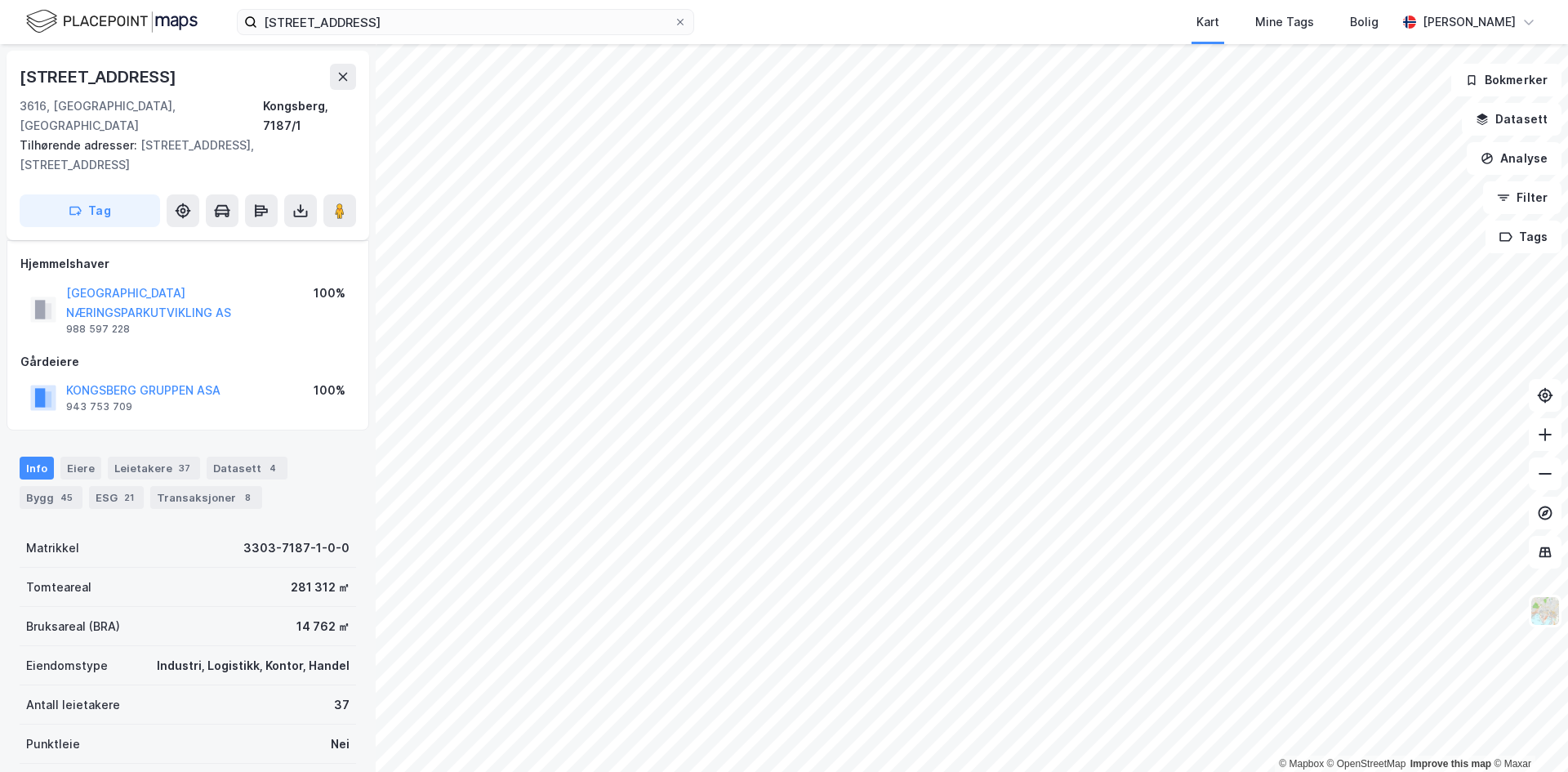
scroll to position [116, 0]
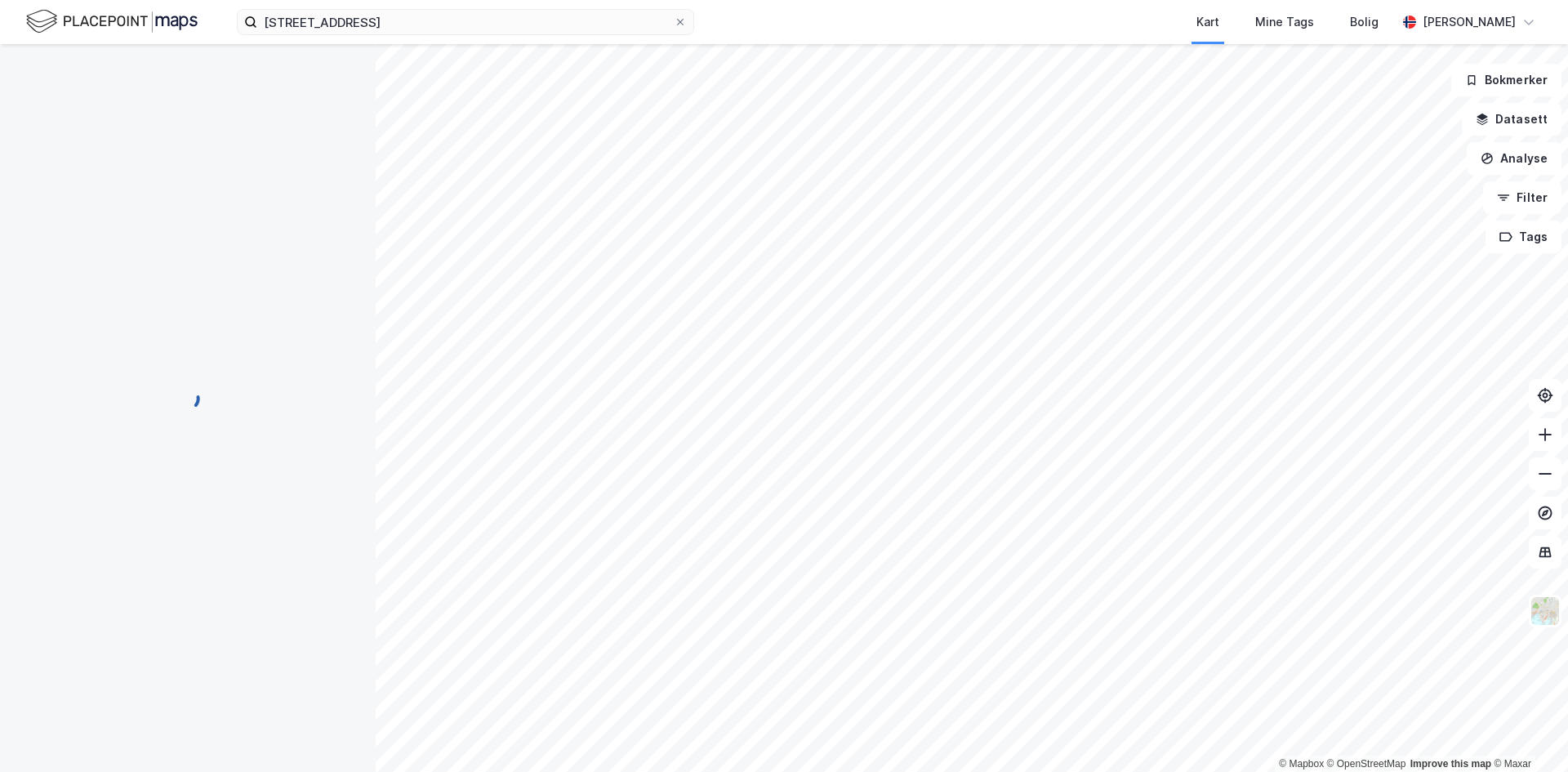
scroll to position [116, 0]
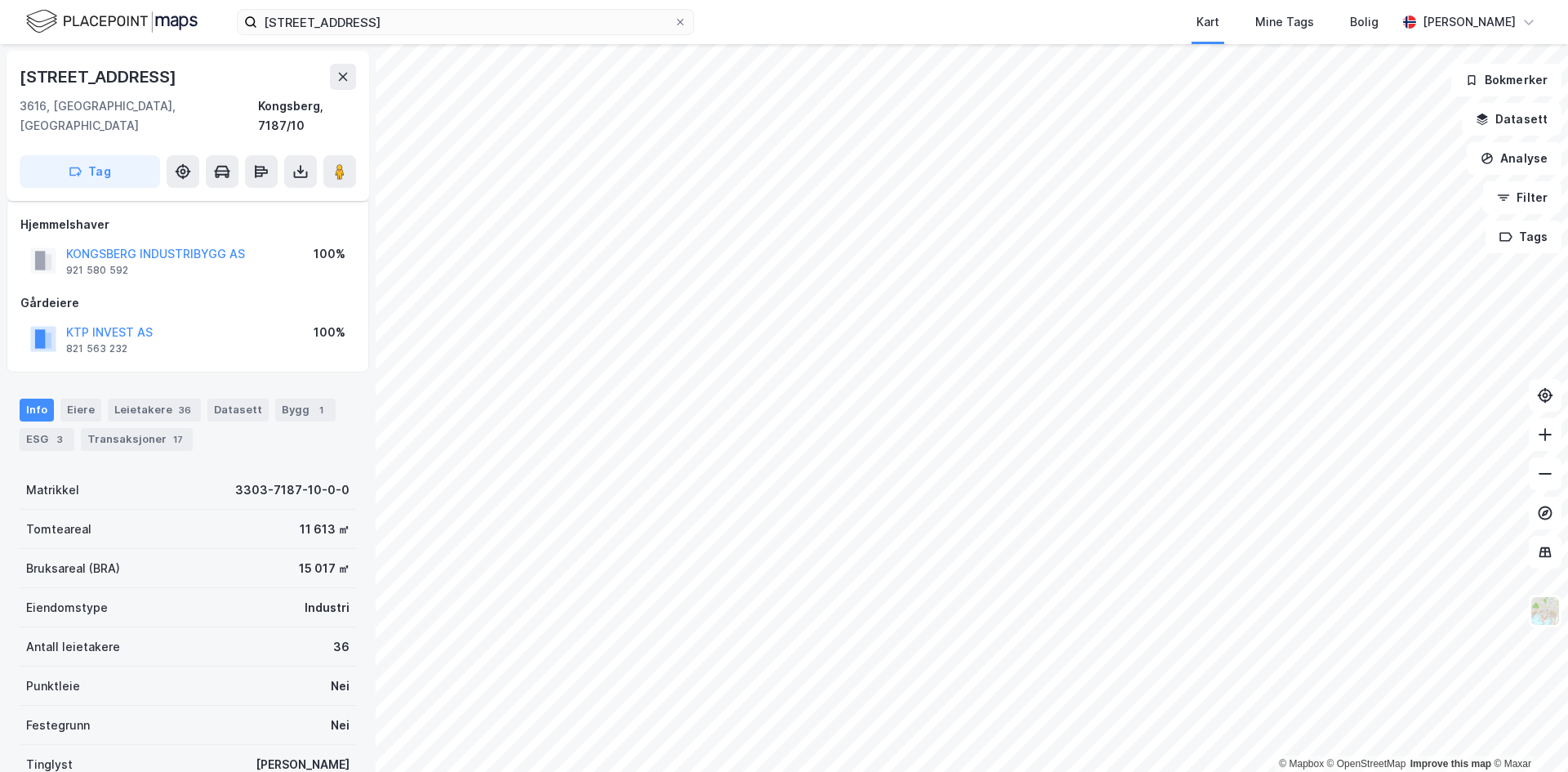
scroll to position [116, 0]
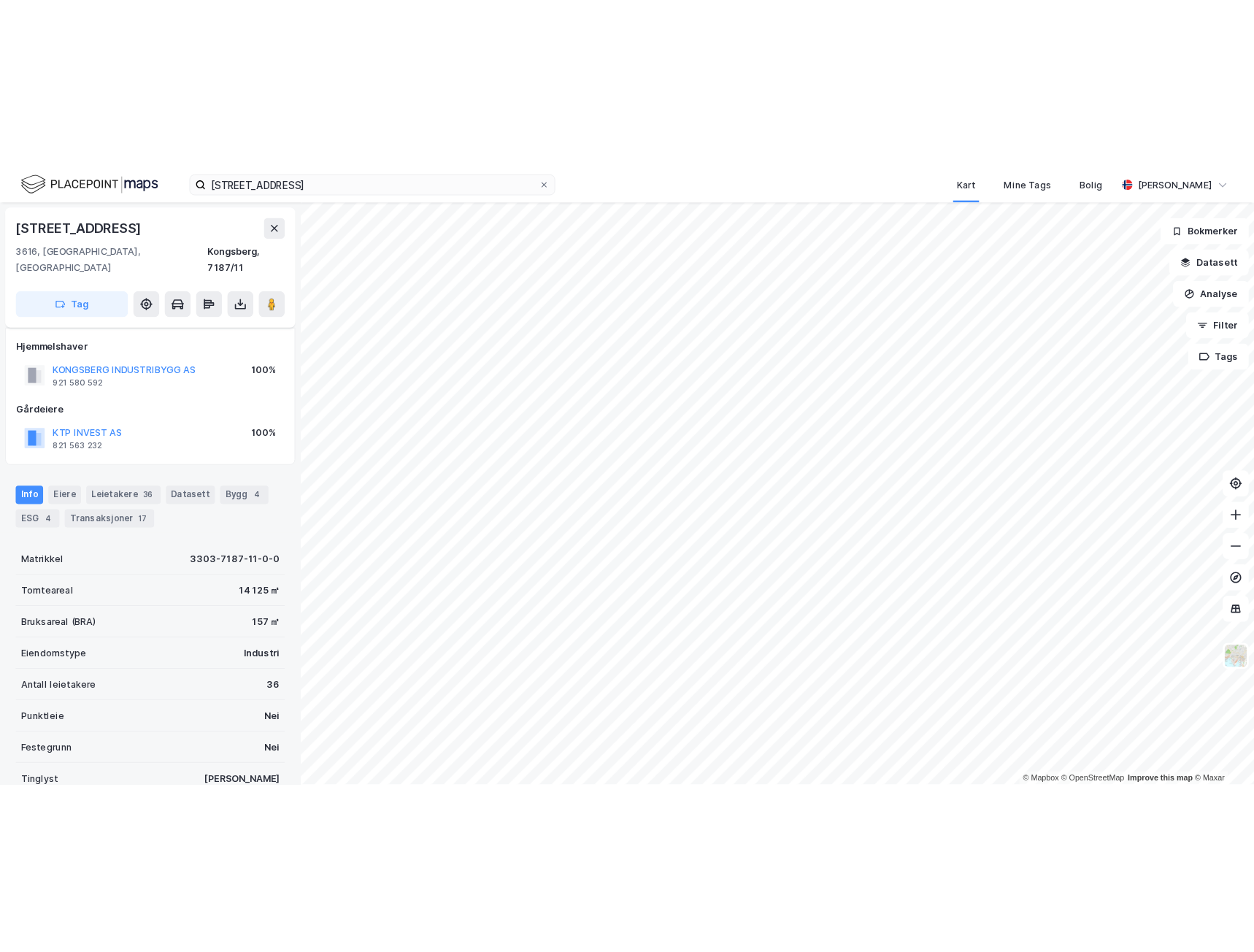
scroll to position [103, 0]
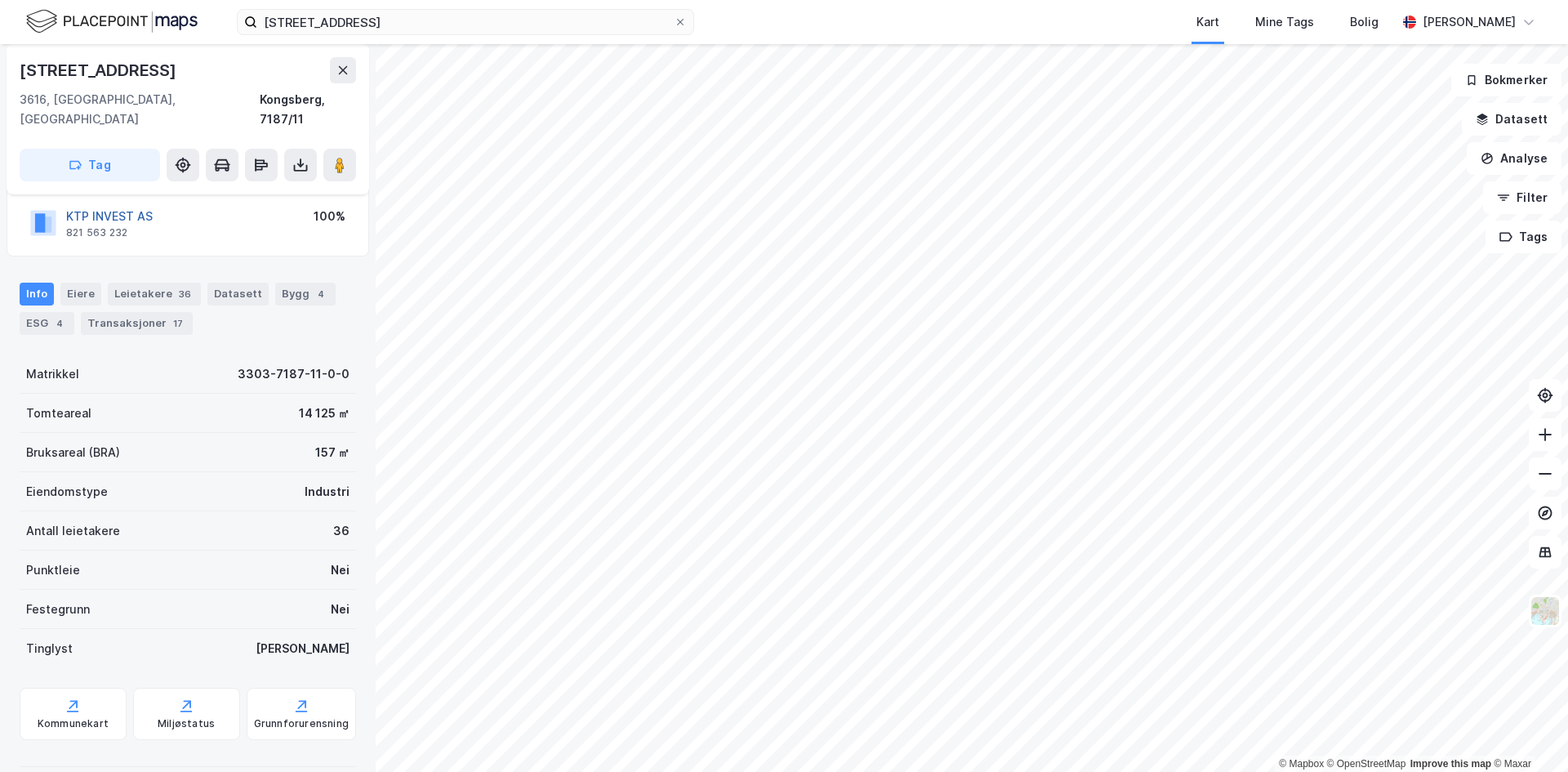
click at [0, 0] on button "KTP INVEST AS" at bounding box center [0, 0] width 0 height 0
